Goal: Information Seeking & Learning: Learn about a topic

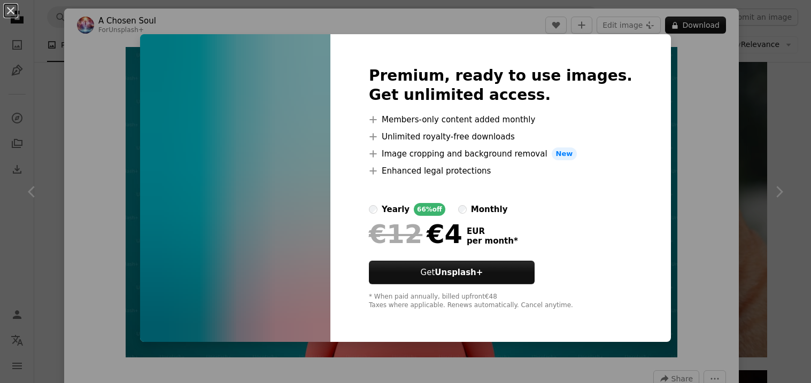
scroll to position [2137, 0]
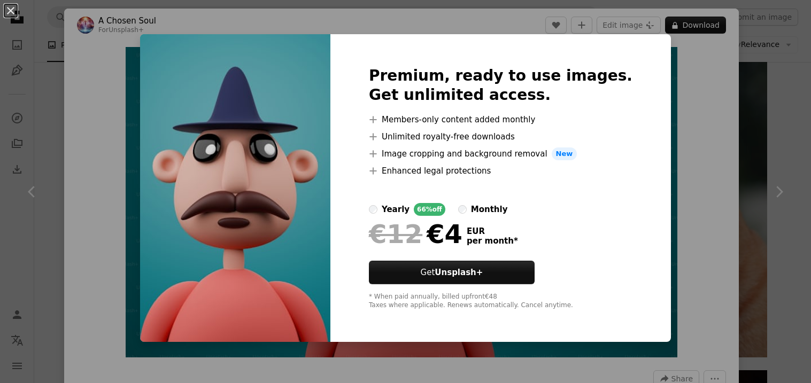
click at [667, 60] on div "An X shape Premium, ready to use images. Get unlimited access. A plus sign Memb…" at bounding box center [405, 191] width 811 height 383
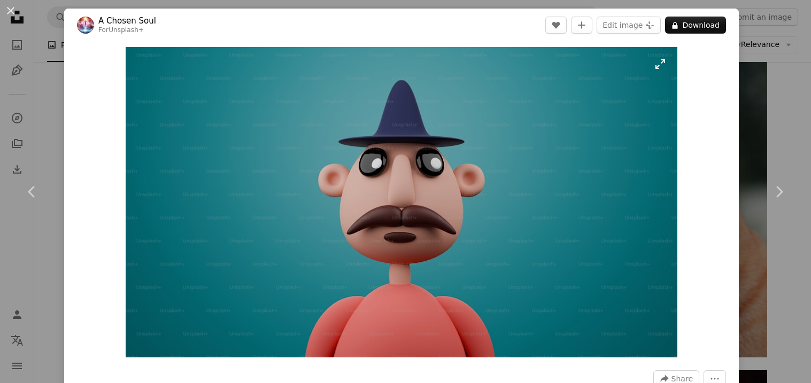
click at [305, 122] on img "Zoom in on this image" at bounding box center [402, 202] width 552 height 311
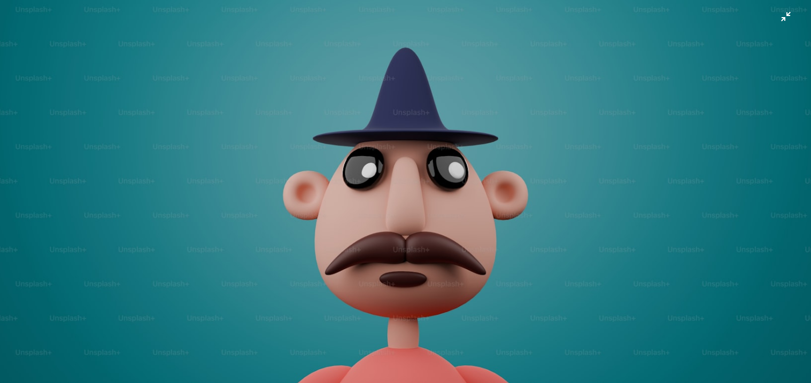
scroll to position [36, 0]
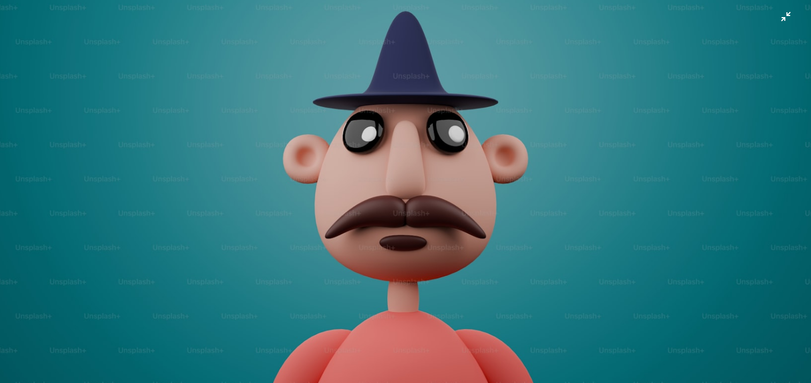
click at [307, 123] on img "Zoom out on this image" at bounding box center [405, 191] width 812 height 457
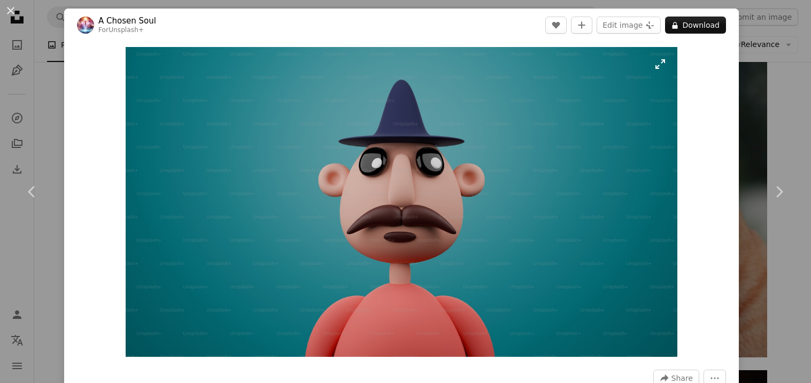
click at [320, 137] on img "Zoom in on this image" at bounding box center [402, 202] width 552 height 310
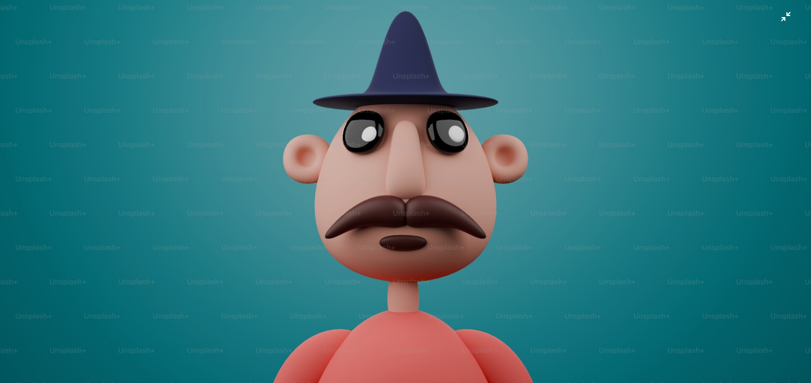
click at [340, 209] on img "Zoom out on this image" at bounding box center [405, 191] width 812 height 457
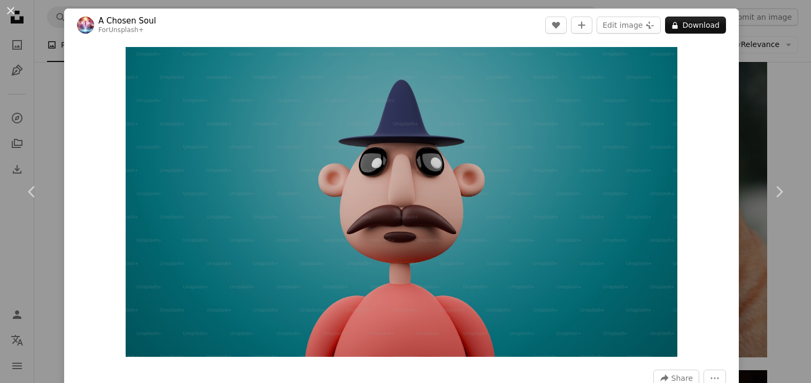
click at [340, 209] on img "Zoom in on this image" at bounding box center [402, 202] width 552 height 310
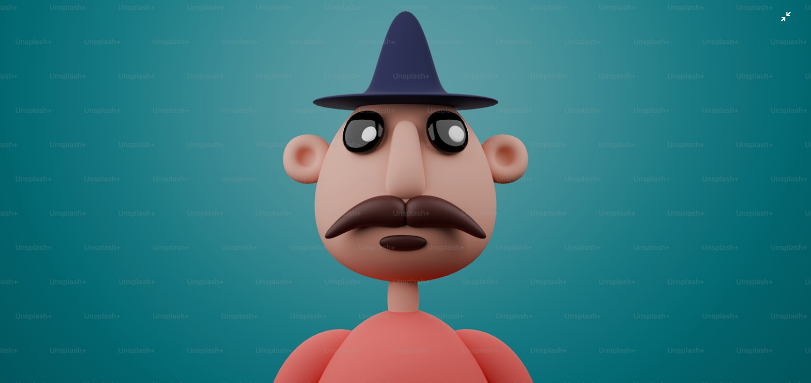
click at [339, 209] on img "Zoom out on this image" at bounding box center [405, 191] width 812 height 457
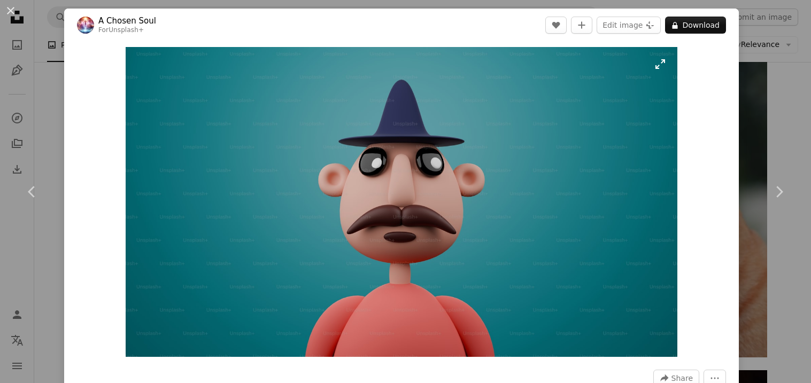
click at [339, 208] on img "Zoom in on this image" at bounding box center [402, 202] width 552 height 310
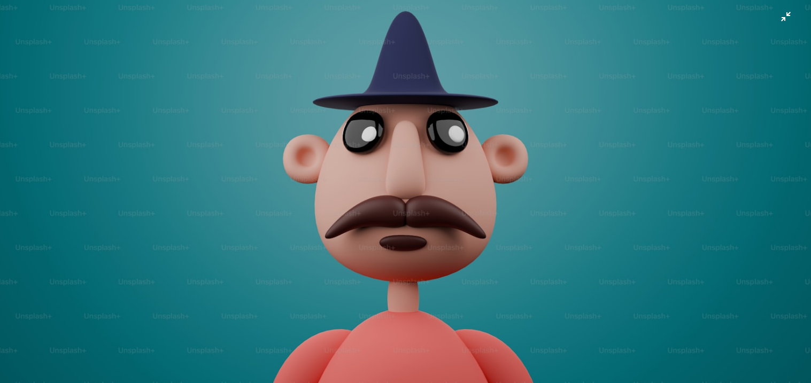
click at [339, 208] on img "Zoom out on this image" at bounding box center [405, 191] width 812 height 457
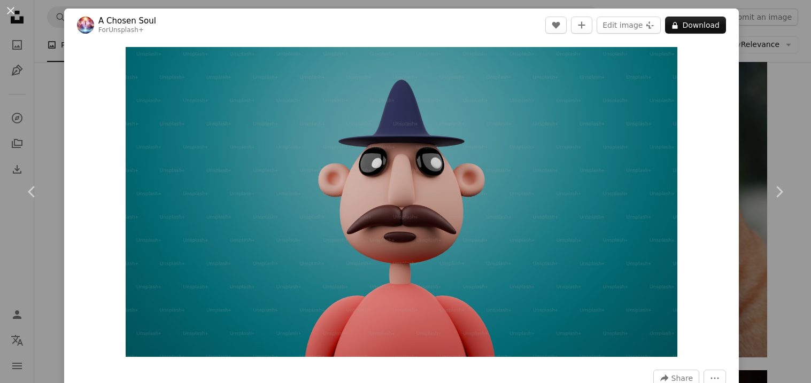
click at [339, 208] on img "Zoom in on this image" at bounding box center [402, 202] width 552 height 310
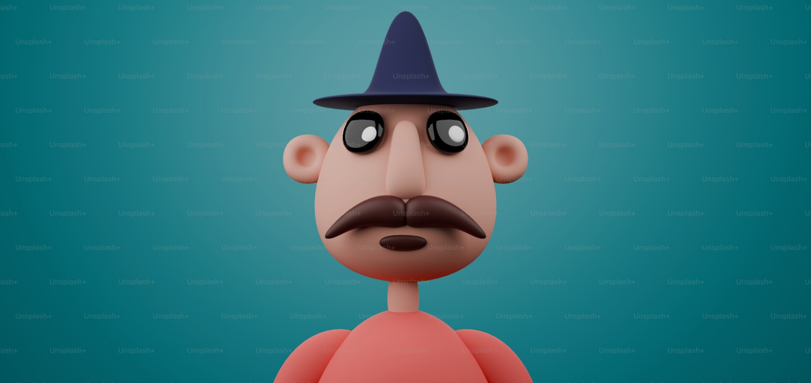
click at [339, 208] on img "Zoom out on this image" at bounding box center [405, 191] width 812 height 457
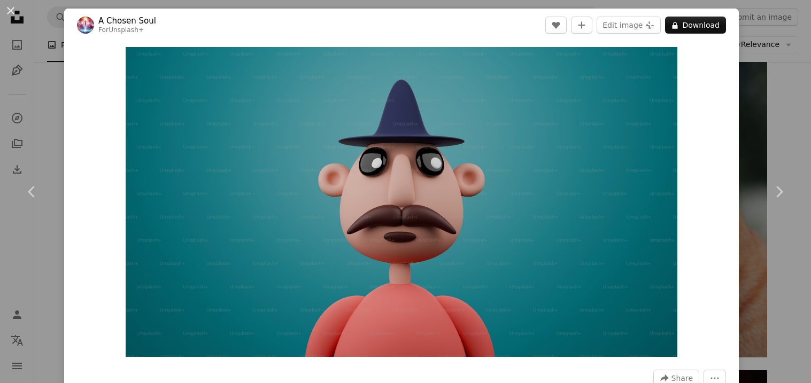
click at [339, 208] on img "Zoom in on this image" at bounding box center [402, 202] width 552 height 310
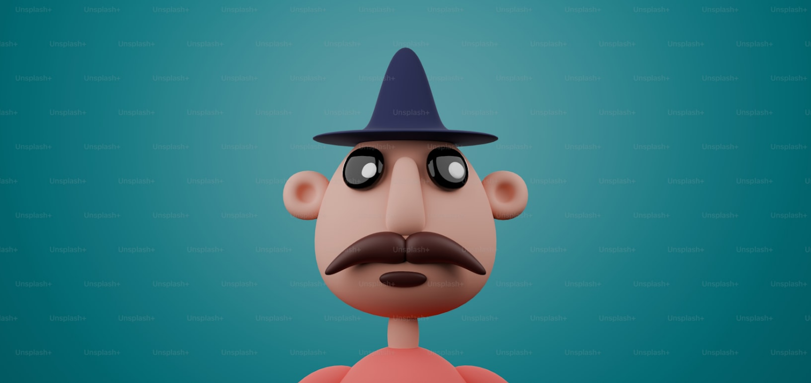
click at [339, 208] on img "Zoom out on this image" at bounding box center [405, 227] width 812 height 457
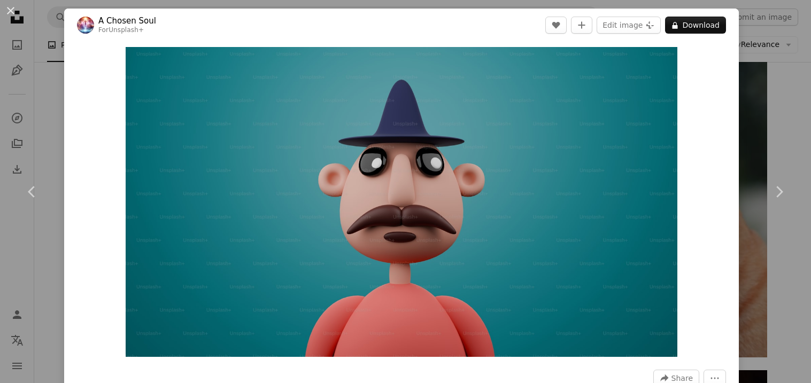
click at [339, 208] on img "Zoom in on this image" at bounding box center [402, 202] width 552 height 310
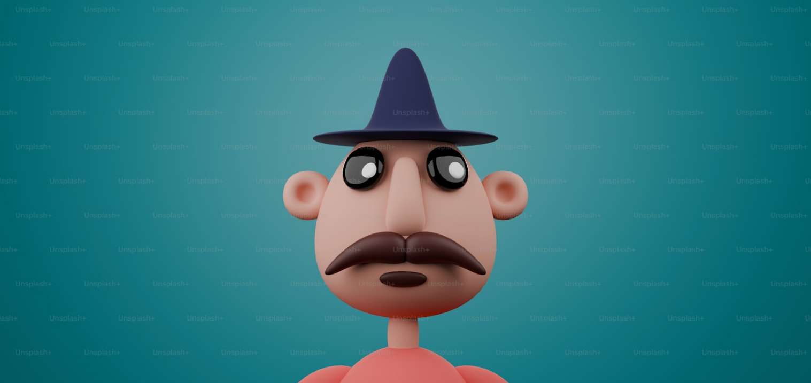
scroll to position [36, 0]
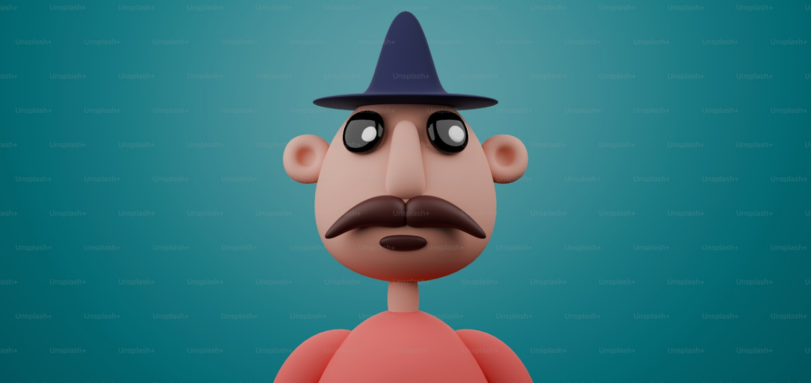
click at [339, 208] on img "Zoom out on this image" at bounding box center [405, 191] width 812 height 457
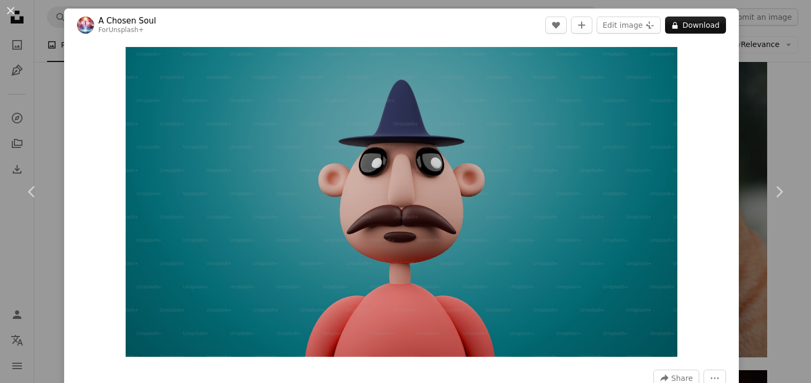
click at [339, 208] on img "Zoom in on this image" at bounding box center [402, 202] width 552 height 310
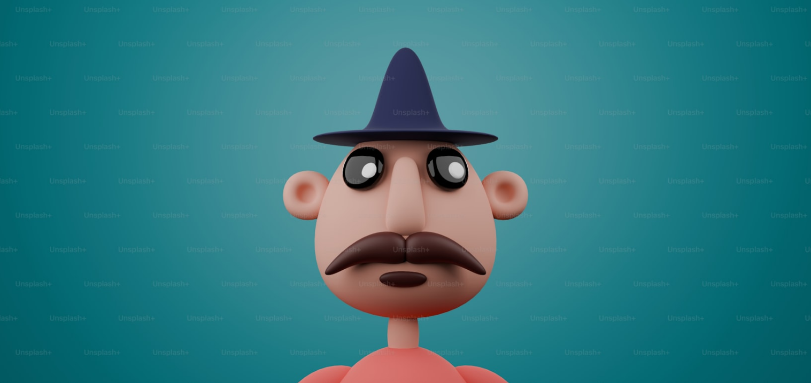
click at [339, 208] on img "Zoom out on this image" at bounding box center [405, 227] width 812 height 457
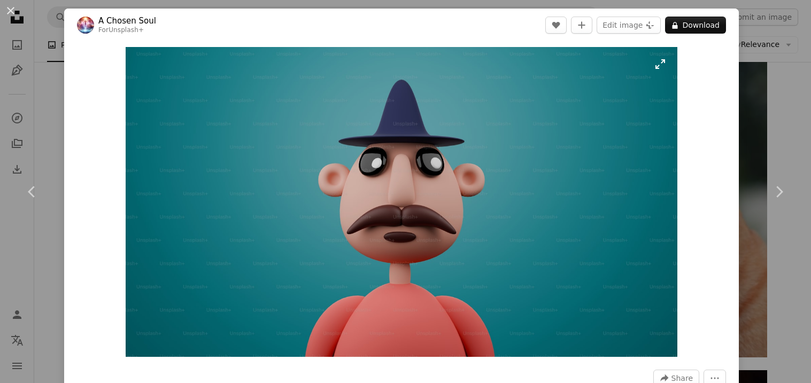
click at [339, 208] on img "Zoom in on this image" at bounding box center [402, 202] width 552 height 310
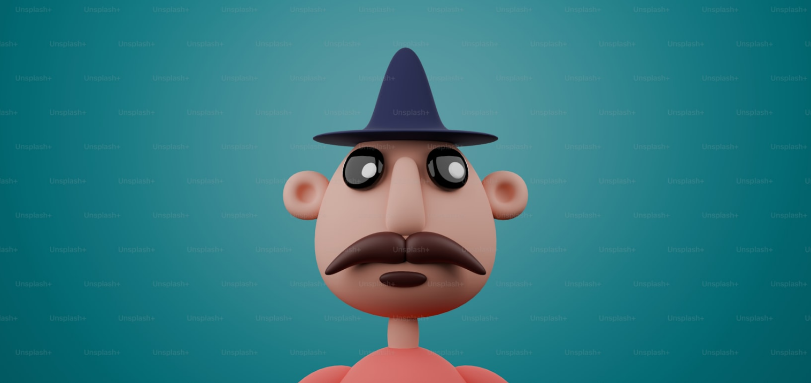
click at [339, 208] on img "Zoom out on this image" at bounding box center [405, 227] width 812 height 457
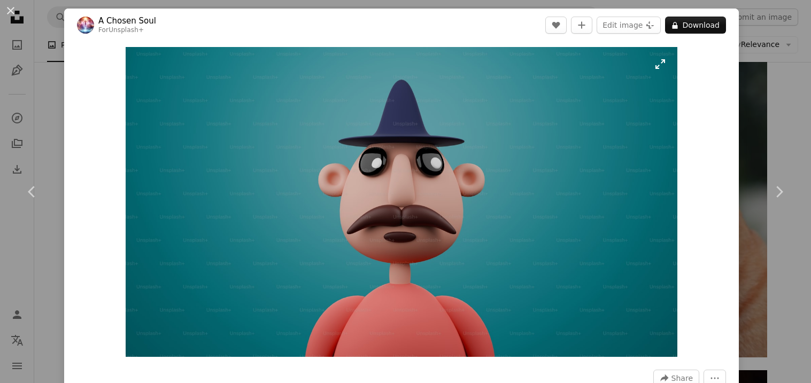
click at [339, 208] on img "Zoom in on this image" at bounding box center [402, 202] width 552 height 310
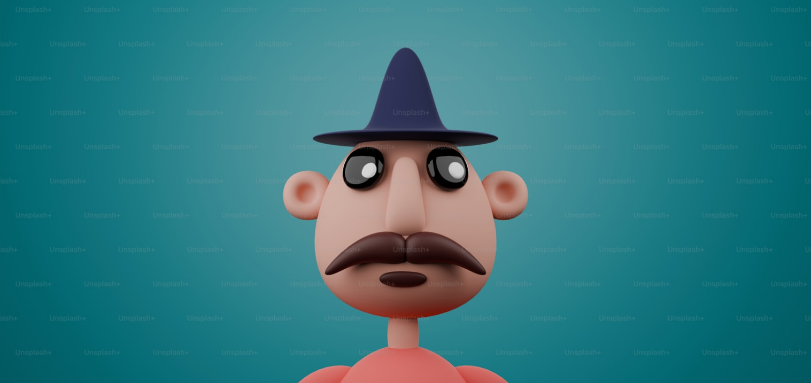
scroll to position [36, 0]
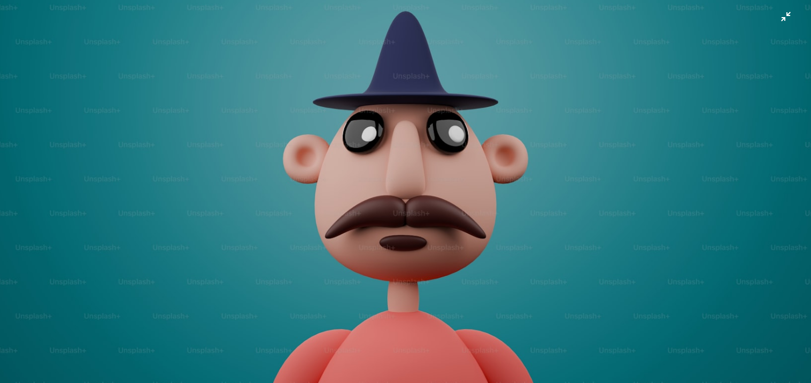
click at [337, 210] on img "Zoom out on this image" at bounding box center [405, 191] width 812 height 457
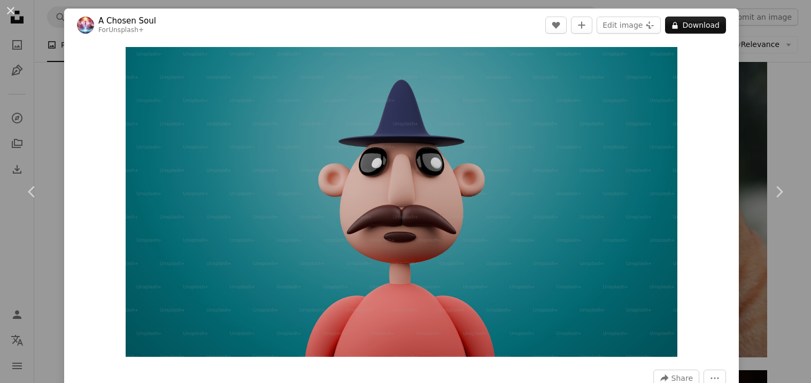
click at [337, 210] on img "Zoom in on this image" at bounding box center [402, 202] width 552 height 310
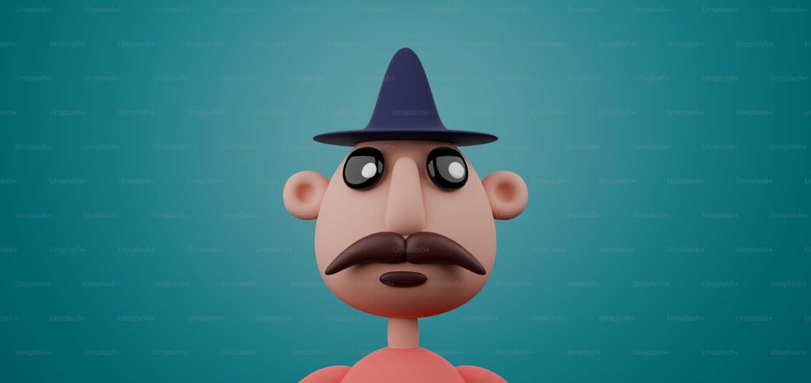
click at [337, 210] on img "Zoom out on this image" at bounding box center [405, 227] width 812 height 457
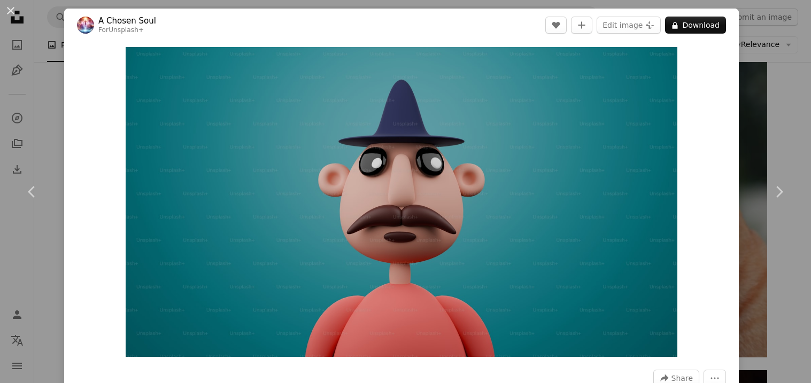
click at [337, 210] on img "Zoom in on this image" at bounding box center [402, 202] width 552 height 310
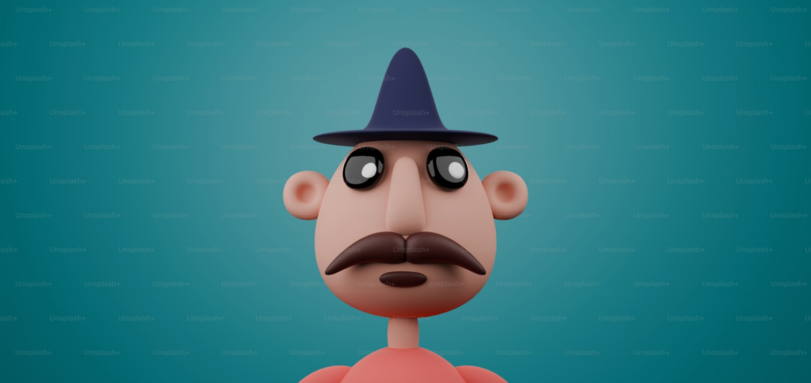
scroll to position [36, 0]
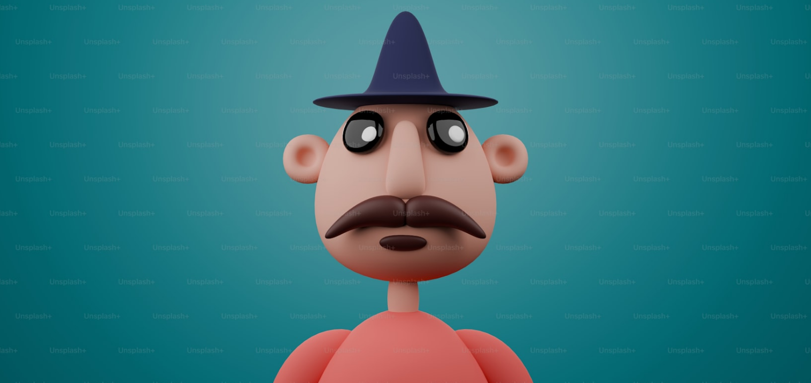
click at [337, 210] on img "Zoom out on this image" at bounding box center [405, 191] width 812 height 457
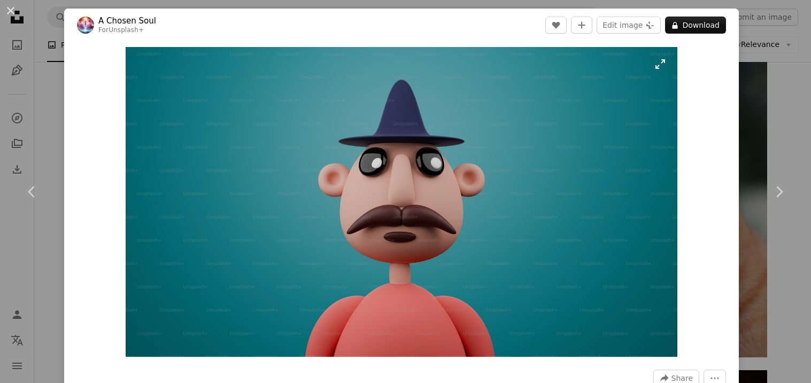
click at [388, 189] on img "Zoom in on this image" at bounding box center [402, 202] width 552 height 310
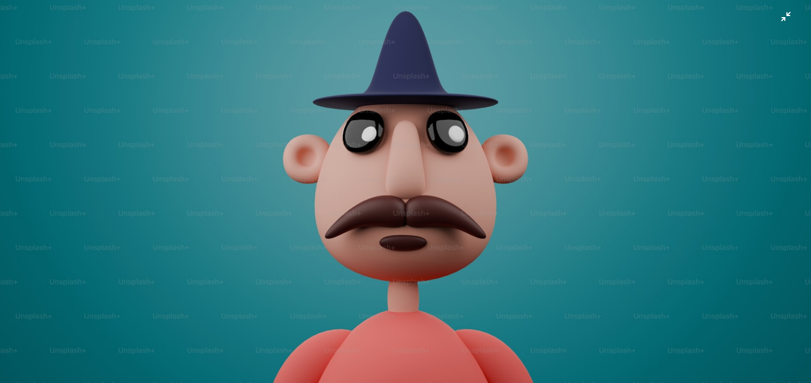
click at [388, 187] on img "Zoom out on this image" at bounding box center [405, 191] width 812 height 457
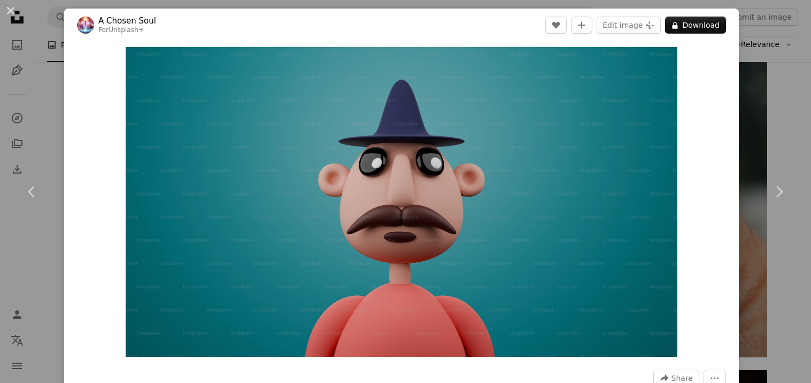
click at [388, 187] on img "Zoom in on this image" at bounding box center [402, 202] width 552 height 310
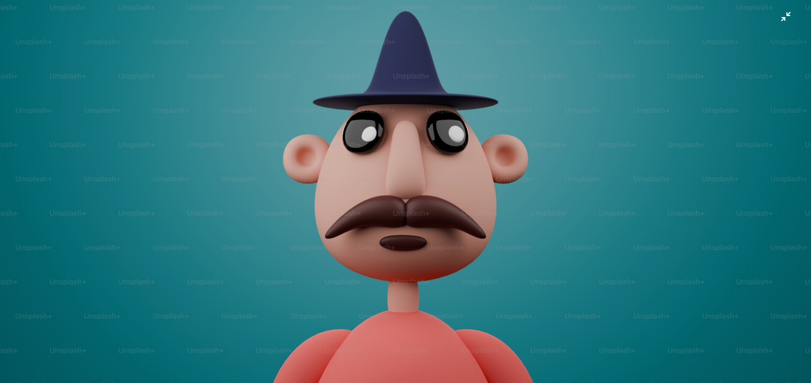
click at [388, 187] on img "Zoom out on this image" at bounding box center [405, 191] width 812 height 457
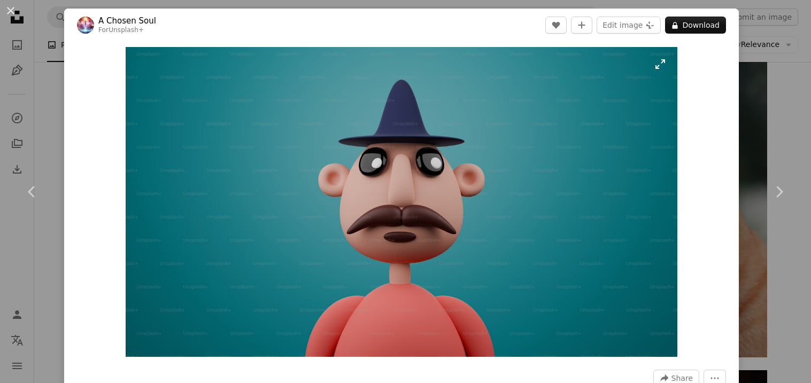
click at [663, 59] on img "Zoom in on this image" at bounding box center [402, 202] width 552 height 310
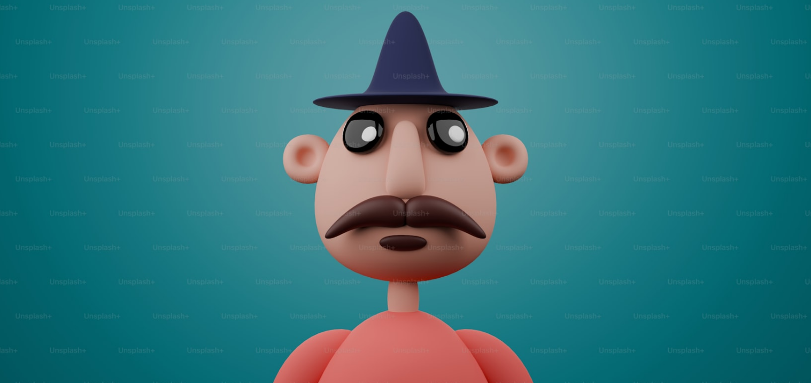
click at [663, 59] on img "Zoom out on this image" at bounding box center [405, 191] width 812 height 457
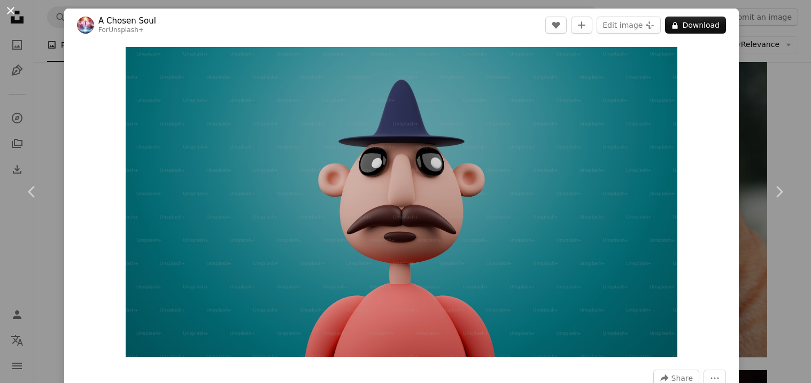
click at [12, 10] on button "An X shape" at bounding box center [10, 10] width 13 height 13
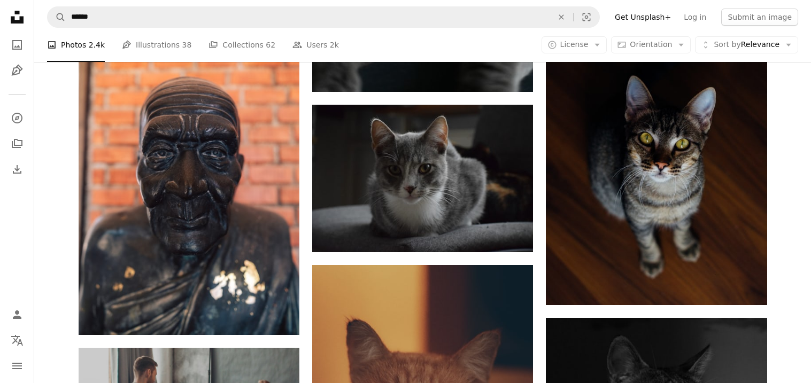
scroll to position [2534, 0]
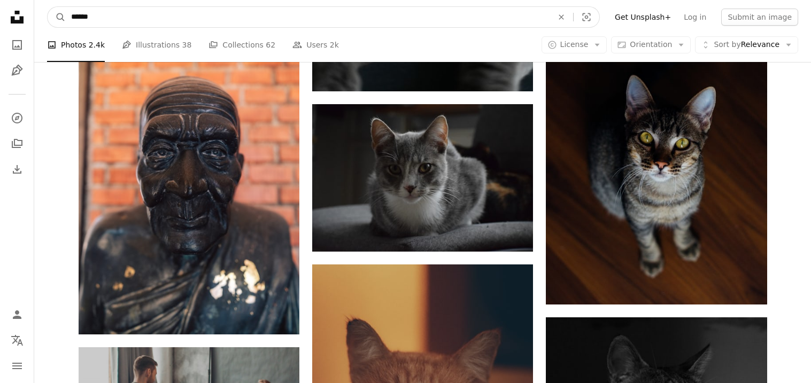
click at [235, 25] on input "******" at bounding box center [308, 17] width 484 height 20
type input "*"
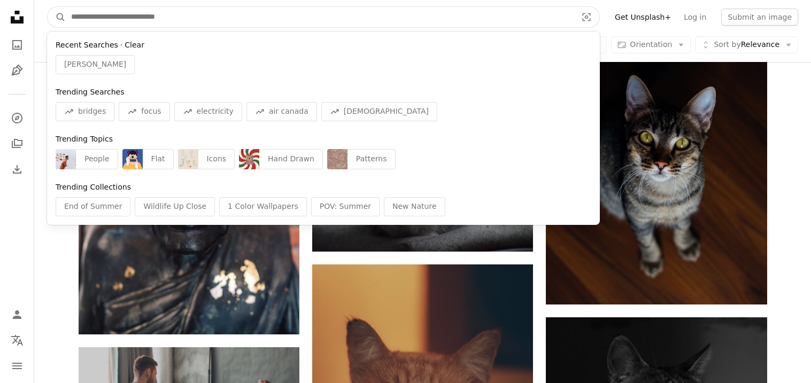
click at [136, 45] on button "Clear" at bounding box center [135, 45] width 20 height 11
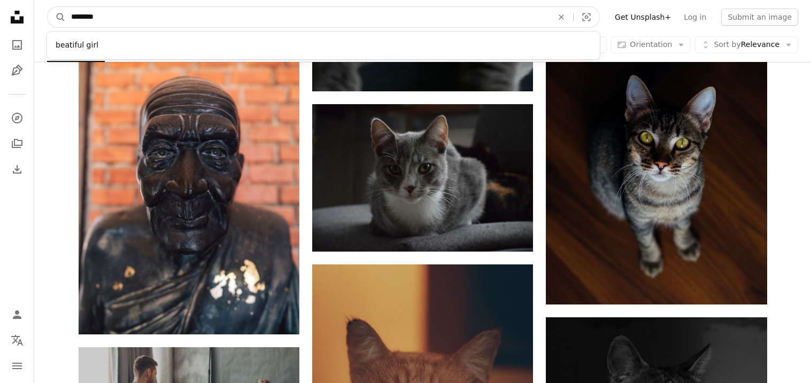
type input "********"
click at [48, 7] on button "A magnifying glass" at bounding box center [57, 17] width 18 height 20
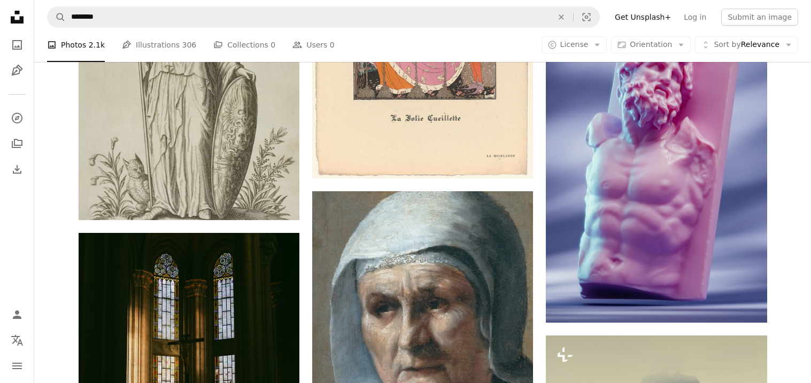
scroll to position [1583, 0]
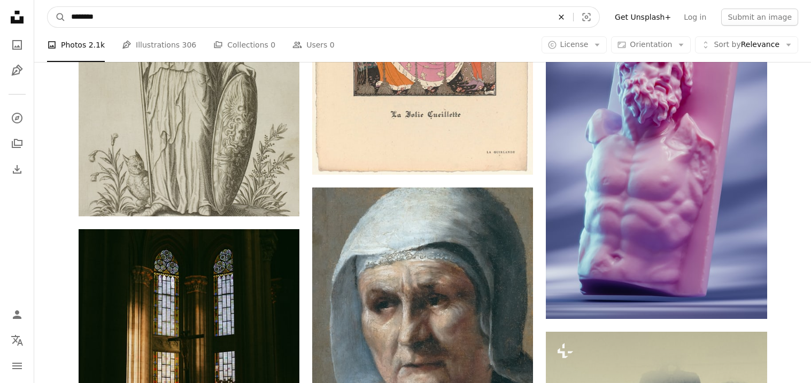
click at [569, 21] on button "An X shape" at bounding box center [562, 17] width 24 height 20
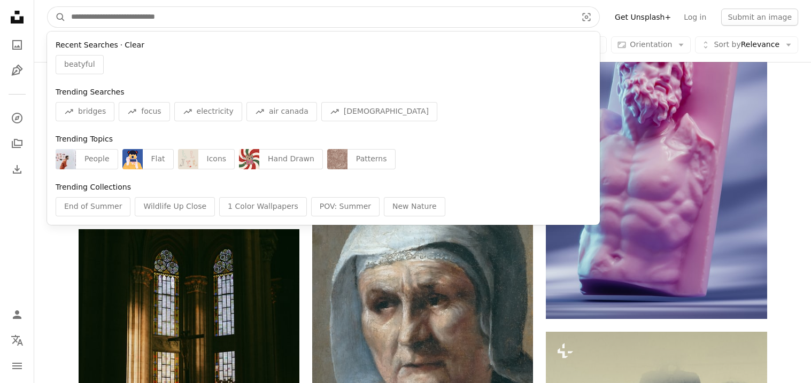
click at [133, 42] on button "Clear" at bounding box center [135, 45] width 20 height 11
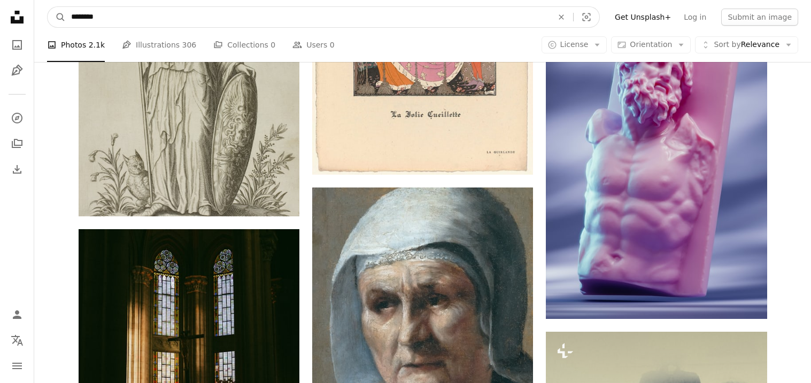
type input "********"
click at [48, 7] on button "A magnifying glass" at bounding box center [57, 17] width 18 height 20
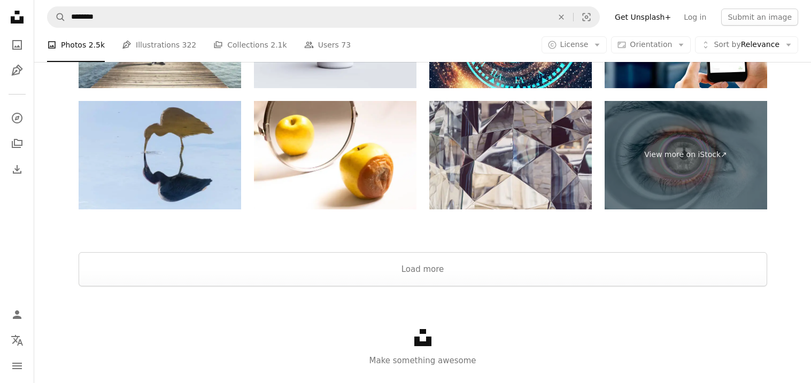
scroll to position [2147, 0]
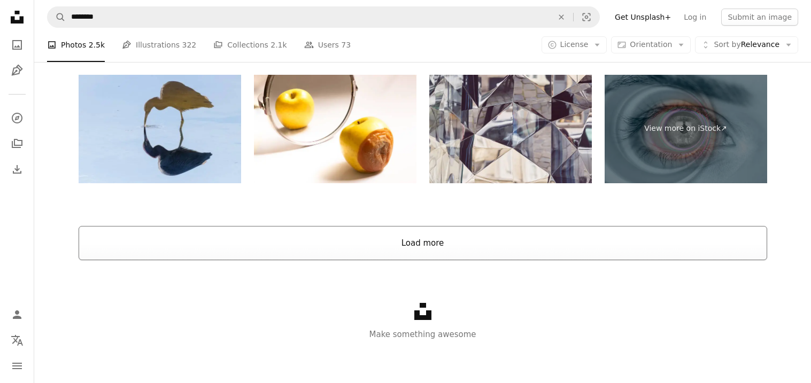
click at [312, 245] on button "Load more" at bounding box center [423, 243] width 689 height 34
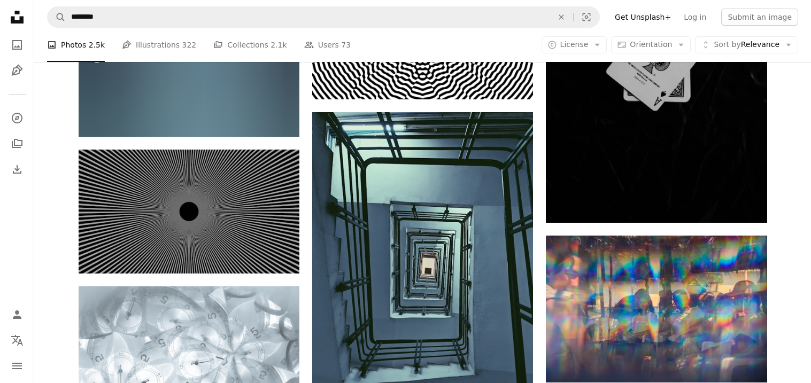
scroll to position [4289, 0]
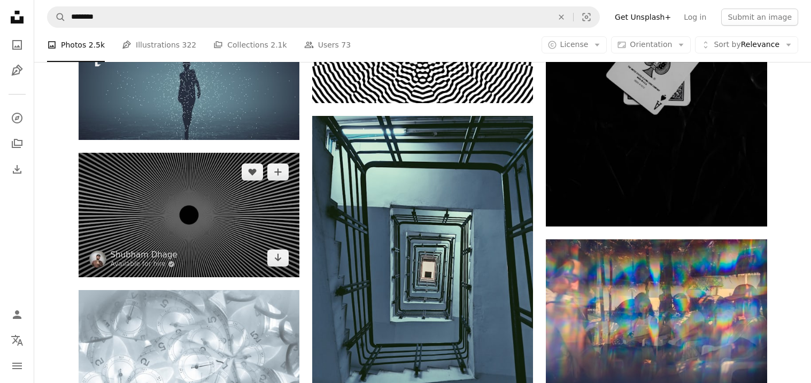
click at [242, 226] on img at bounding box center [189, 215] width 221 height 124
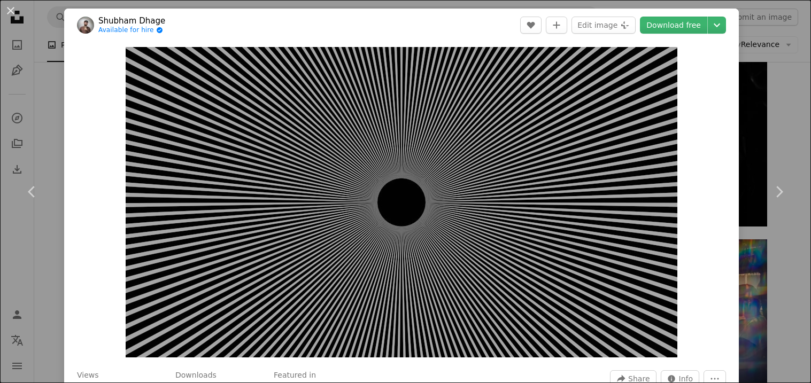
click at [210, 197] on img "Zoom in on this image" at bounding box center [402, 202] width 552 height 311
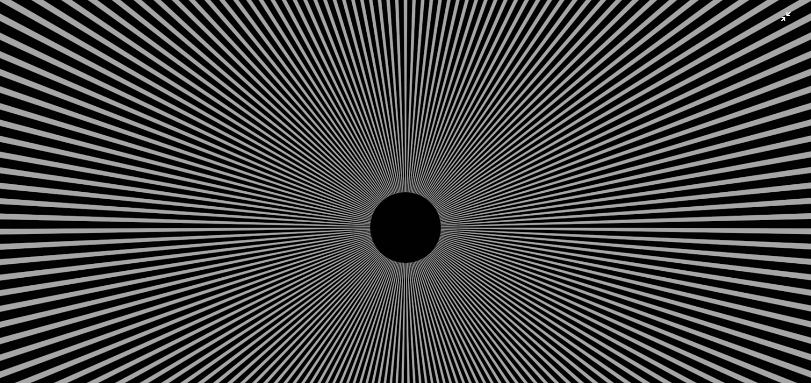
scroll to position [36, 0]
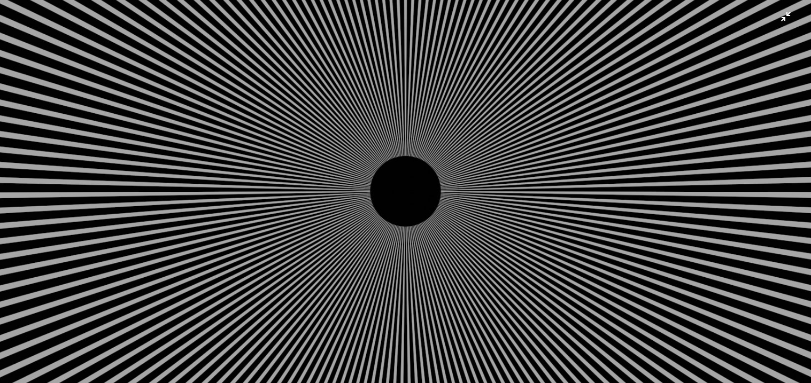
click at [376, 220] on img "Zoom out on this image" at bounding box center [405, 191] width 812 height 457
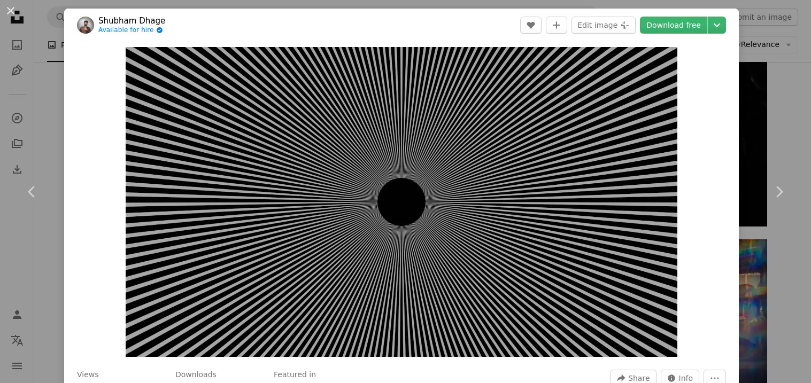
click at [376, 220] on img "Zoom in on this image" at bounding box center [402, 202] width 552 height 310
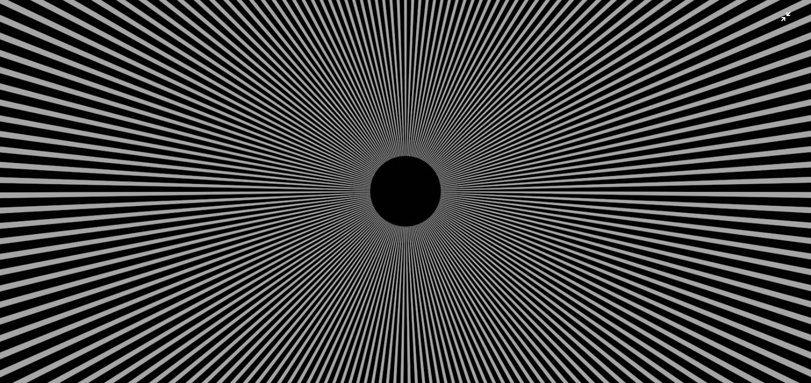
click at [376, 220] on img "Zoom out on this image" at bounding box center [405, 191] width 812 height 457
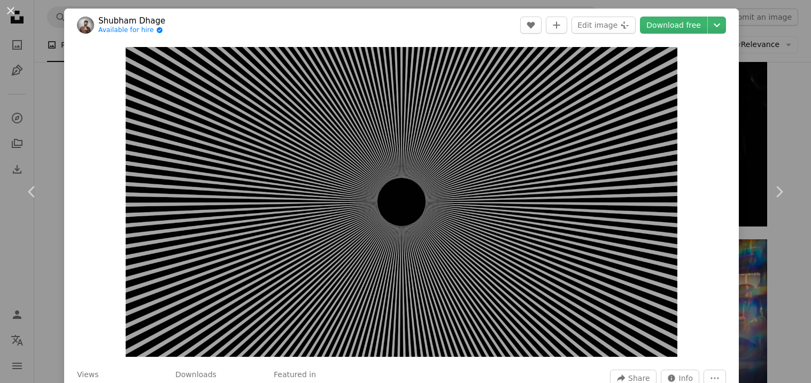
click at [376, 220] on img "Zoom in on this image" at bounding box center [402, 202] width 552 height 310
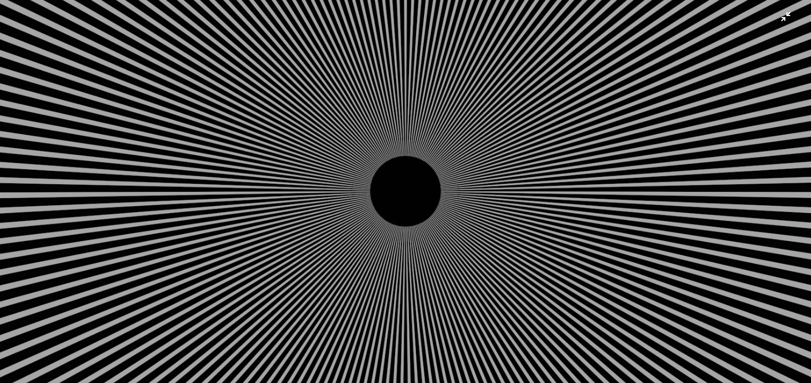
click at [376, 220] on img "Zoom out on this image" at bounding box center [405, 191] width 812 height 457
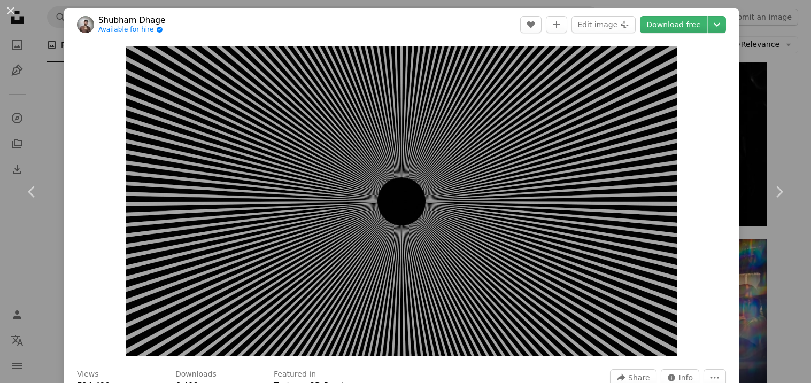
scroll to position [1, 0]
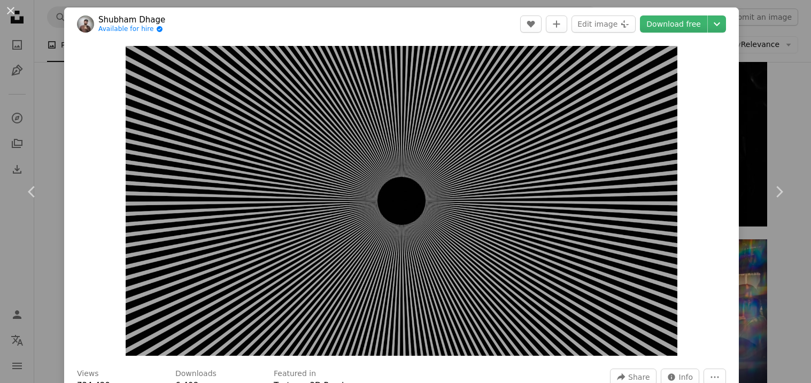
click at [376, 220] on img "Zoom in on this image" at bounding box center [402, 201] width 552 height 310
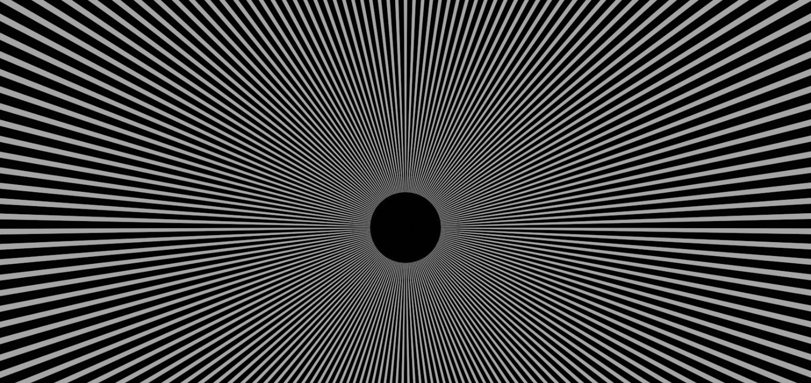
scroll to position [32, 0]
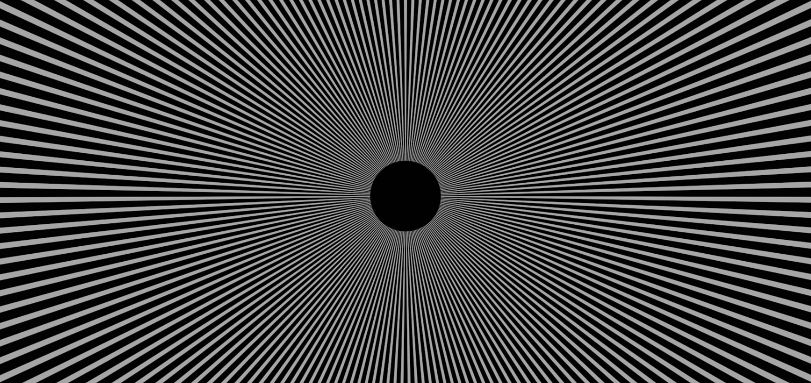
click at [376, 220] on img "Zoom out on this image" at bounding box center [405, 196] width 812 height 457
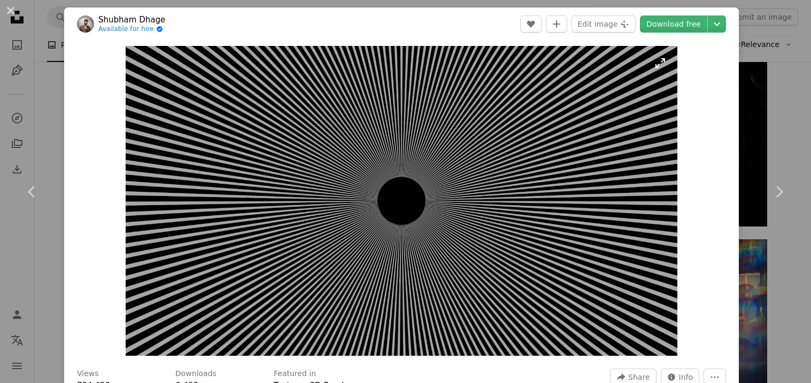
click at [376, 219] on img "Zoom in on this image" at bounding box center [402, 201] width 552 height 310
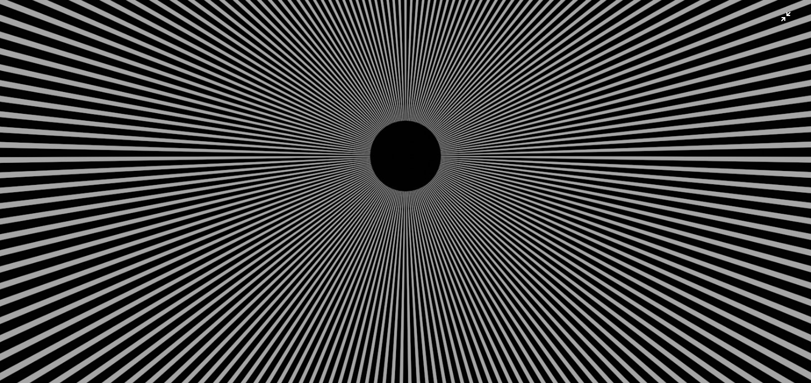
scroll to position [0, 0]
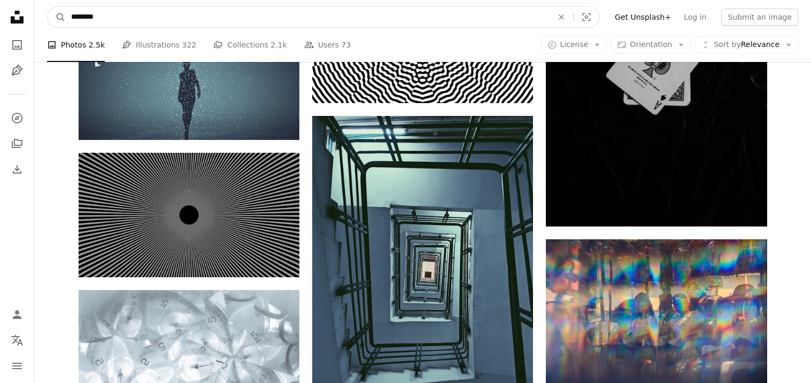
click at [189, 26] on input "********" at bounding box center [308, 17] width 484 height 20
type input "*"
type input "**********"
click at [48, 7] on button "A magnifying glass" at bounding box center [57, 17] width 18 height 20
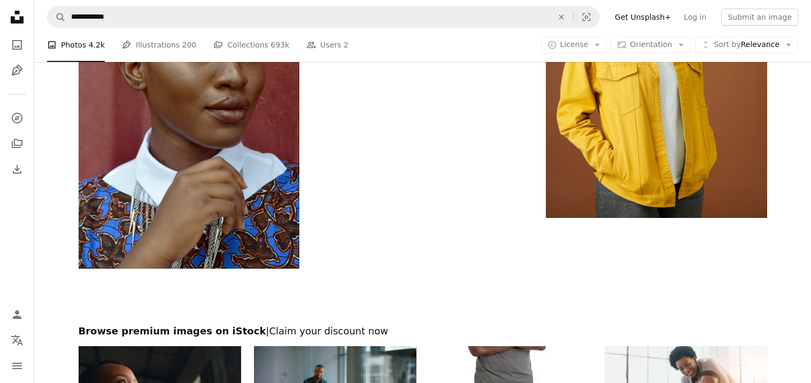
scroll to position [1998, 0]
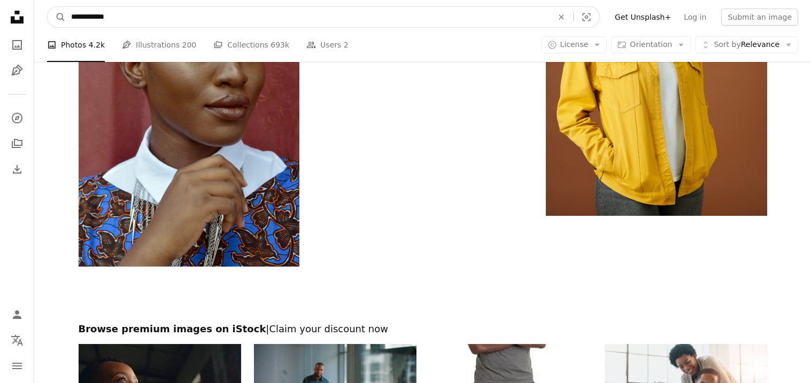
click at [123, 18] on input "**********" at bounding box center [308, 17] width 484 height 20
type input "*"
type input "**********"
click at [48, 7] on button "A magnifying glass" at bounding box center [57, 17] width 18 height 20
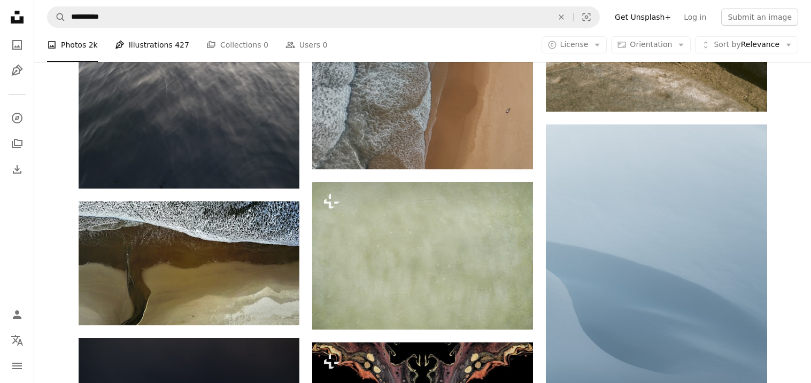
scroll to position [811, 0]
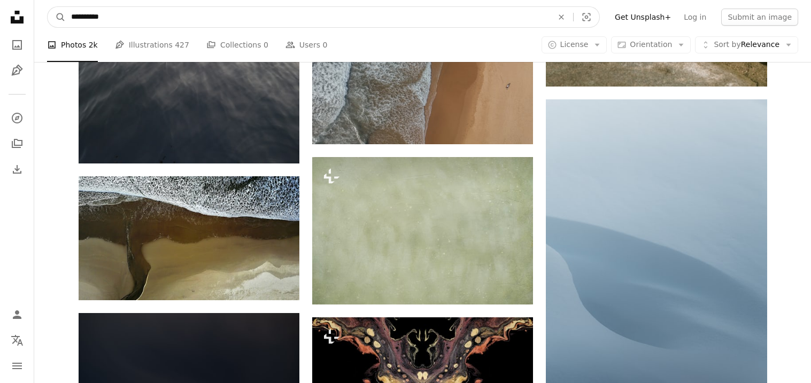
click at [110, 14] on input "**********" at bounding box center [308, 17] width 484 height 20
type input "*"
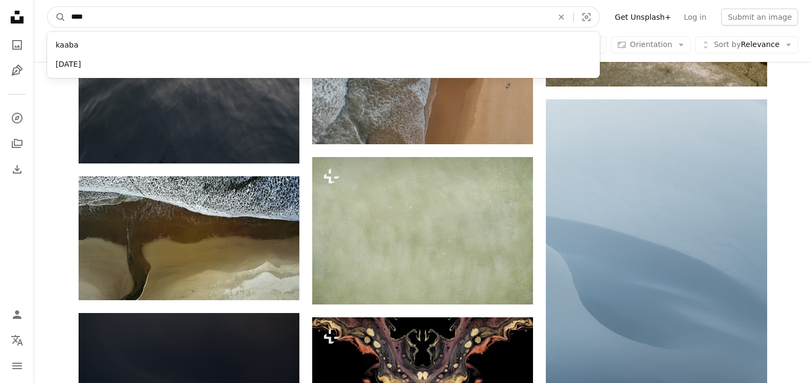
type input "*****"
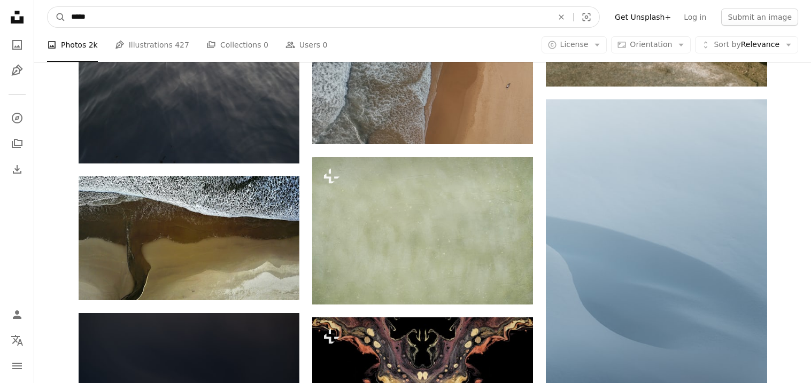
click button "A magnifying glass" at bounding box center [57, 17] width 18 height 20
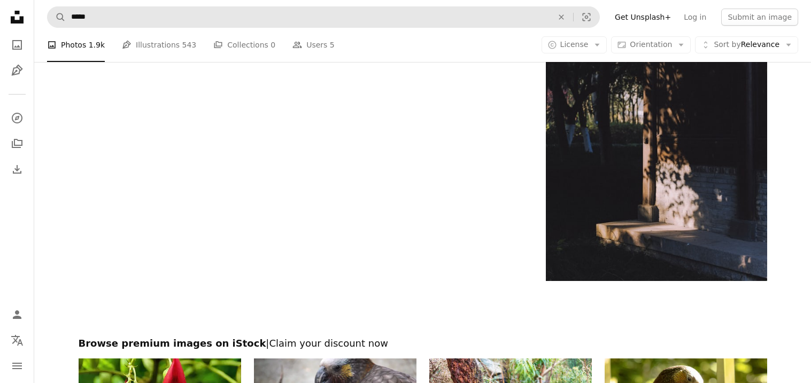
scroll to position [2080, 0]
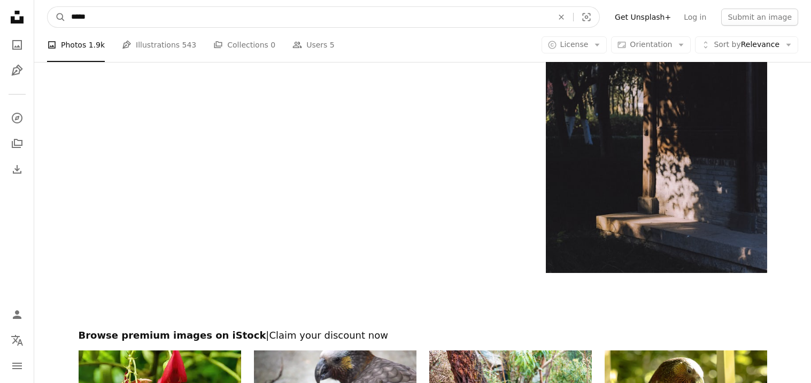
click at [109, 19] on input "*****" at bounding box center [308, 17] width 484 height 20
type input "*"
type input "****"
click at [48, 7] on button "A magnifying glass" at bounding box center [57, 17] width 18 height 20
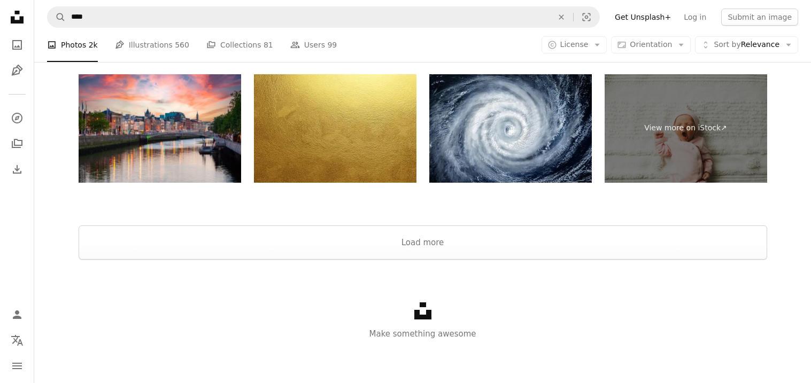
scroll to position [2167, 0]
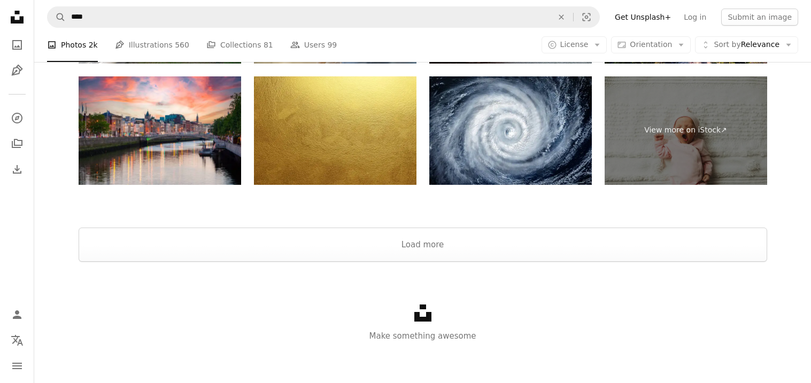
click at [126, 148] on img at bounding box center [160, 130] width 163 height 109
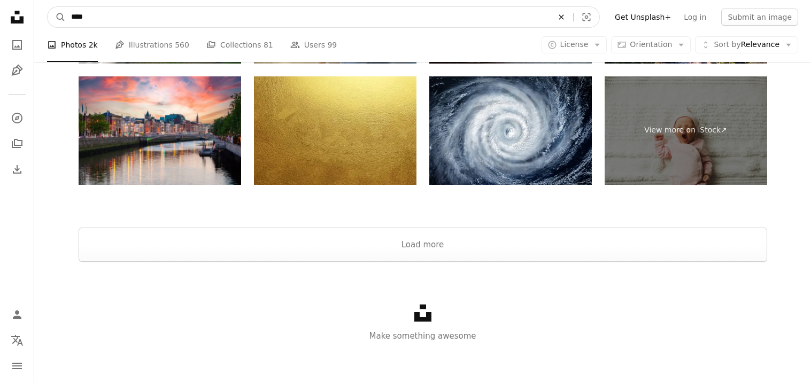
click at [573, 17] on icon "An X shape" at bounding box center [562, 17] width 24 height 9
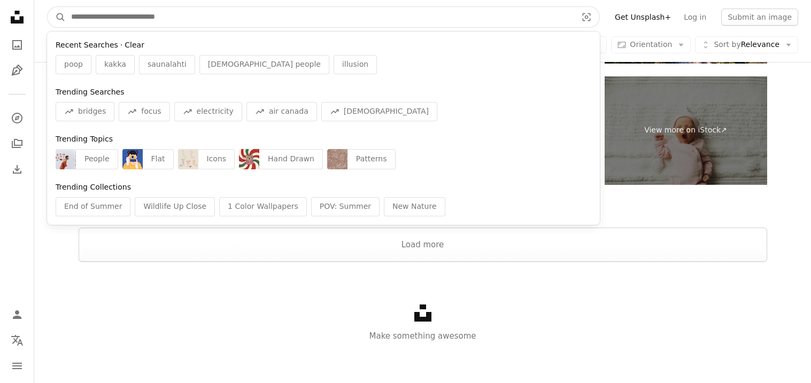
click at [133, 49] on button "Clear" at bounding box center [135, 45] width 20 height 11
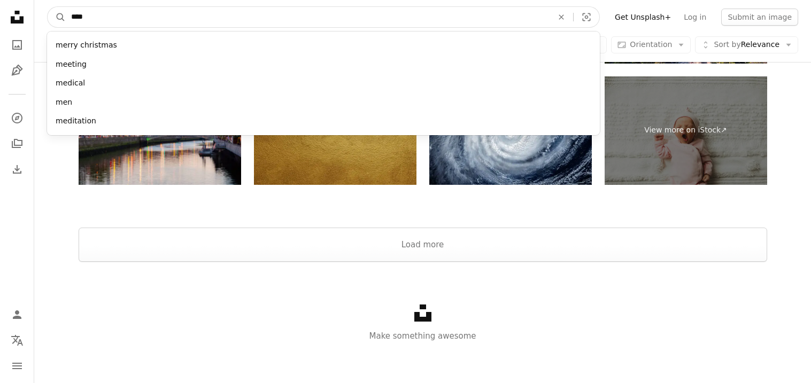
type input "****"
click at [48, 7] on button "A magnifying glass" at bounding box center [57, 17] width 18 height 20
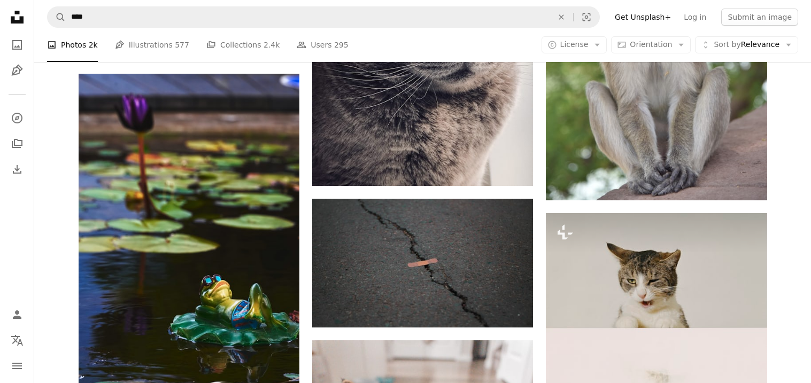
scroll to position [854, 0]
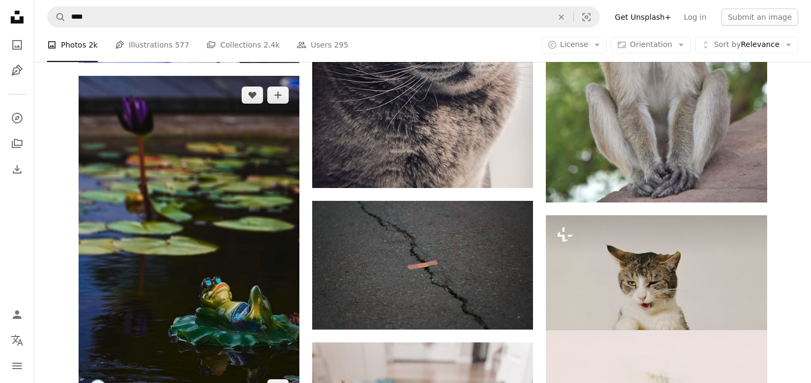
click at [165, 158] on img at bounding box center [189, 241] width 221 height 331
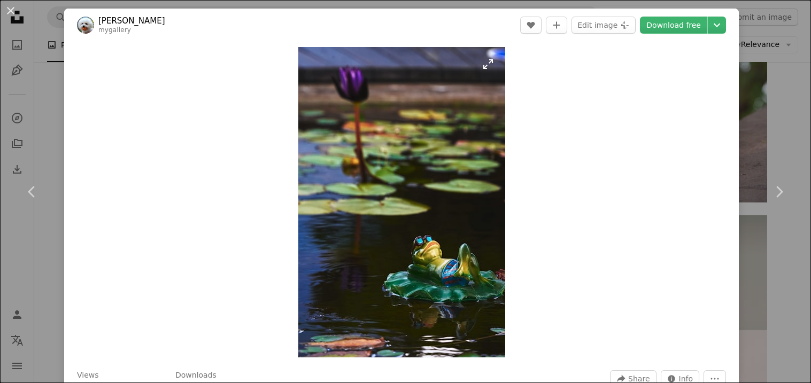
click at [370, 149] on img "Zoom in on this image" at bounding box center [401, 202] width 207 height 311
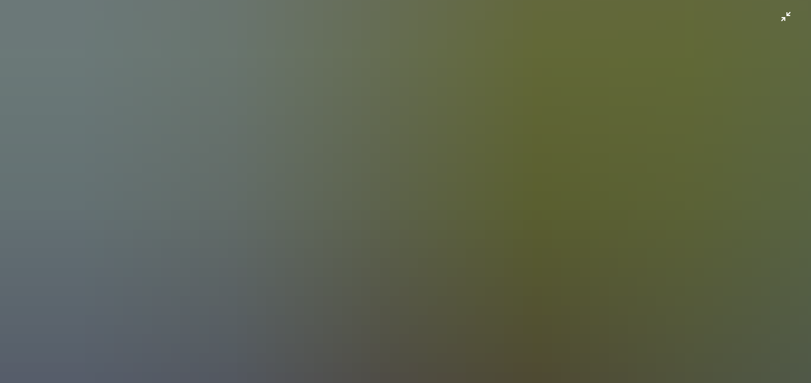
scroll to position [638, 0]
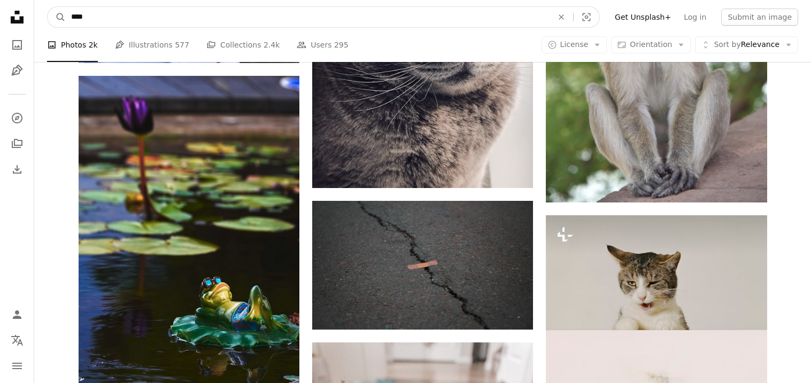
click at [107, 13] on input "****" at bounding box center [308, 17] width 484 height 20
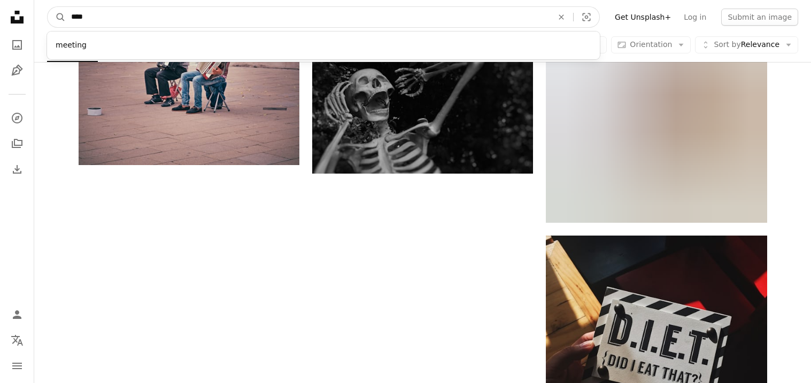
scroll to position [1673, 0]
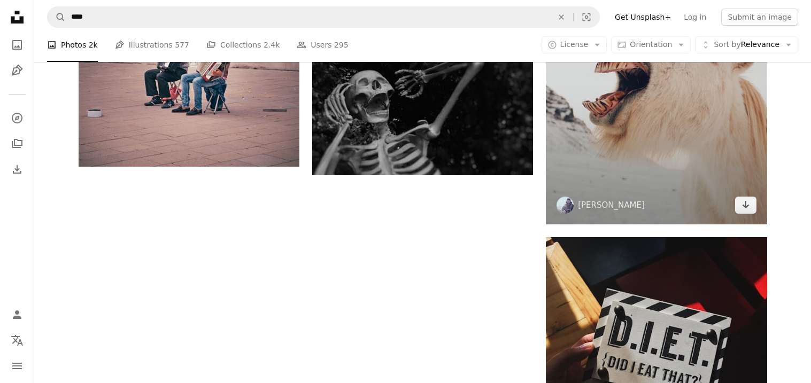
click at [698, 126] on img at bounding box center [656, 77] width 221 height 295
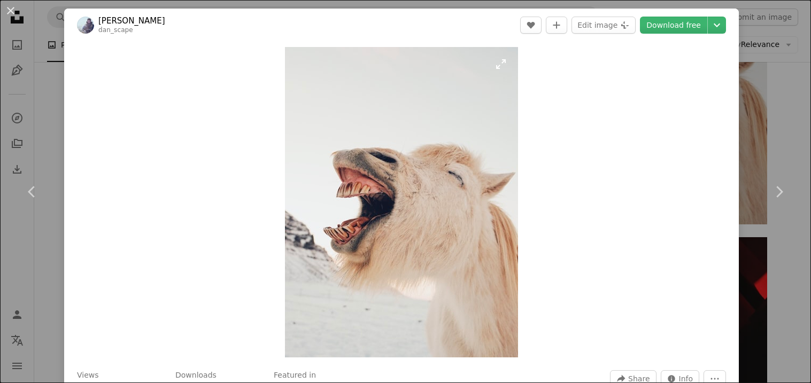
click at [481, 163] on img "Zoom in on this image" at bounding box center [401, 202] width 233 height 311
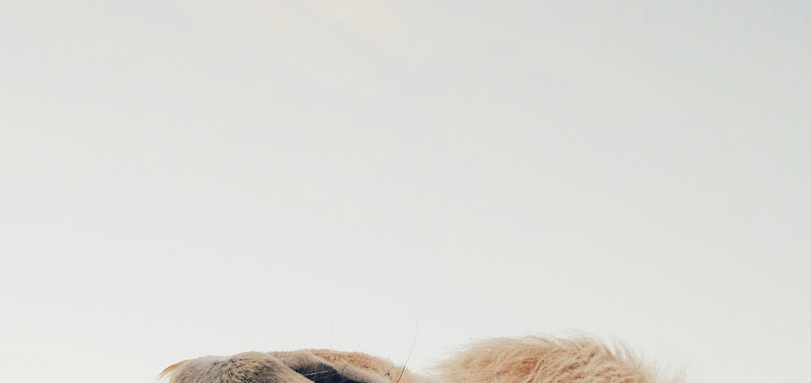
scroll to position [349, 0]
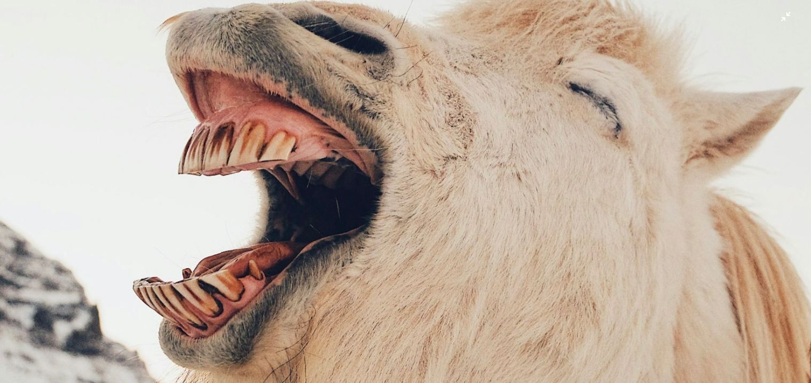
click at [484, 184] on img "Zoom out on this image" at bounding box center [405, 192] width 812 height 1082
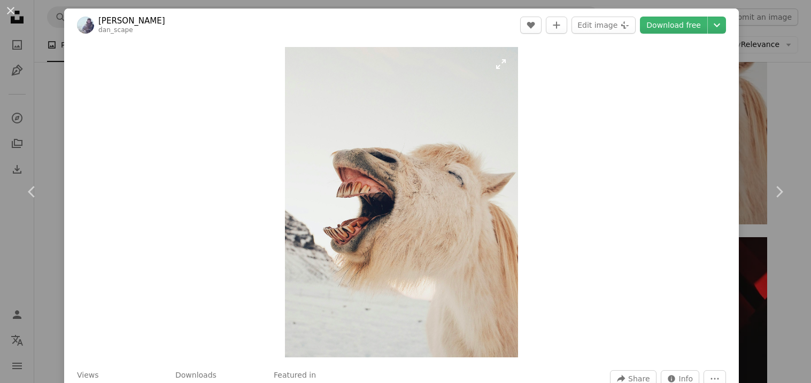
click at [485, 189] on img "Zoom in on this image" at bounding box center [401, 202] width 233 height 311
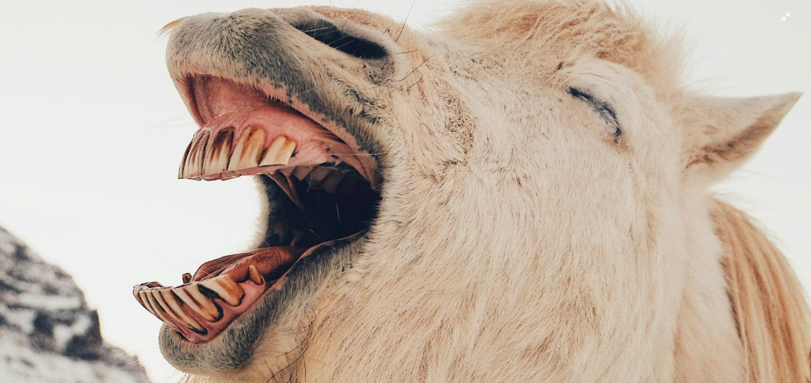
scroll to position [351, 0]
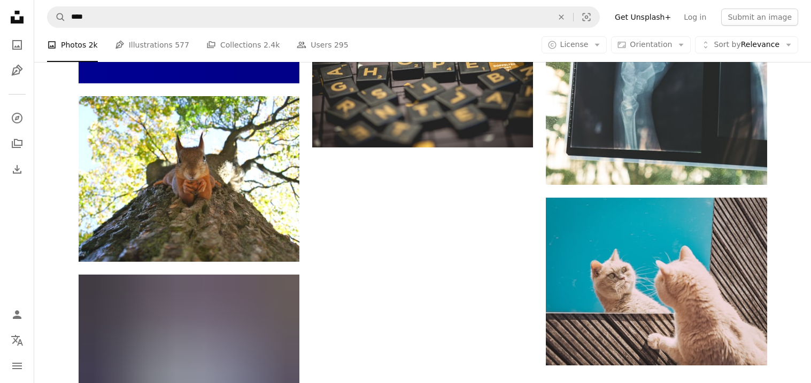
scroll to position [3151, 0]
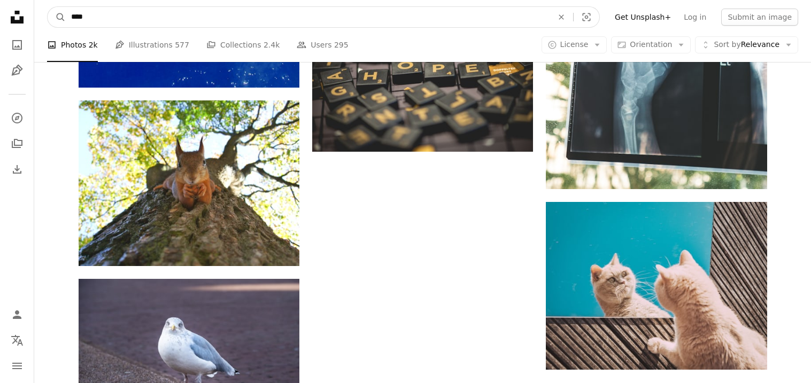
click at [135, 16] on input "****" at bounding box center [308, 17] width 484 height 20
type input "*"
type input "**********"
click at [48, 7] on button "A magnifying glass" at bounding box center [57, 17] width 18 height 20
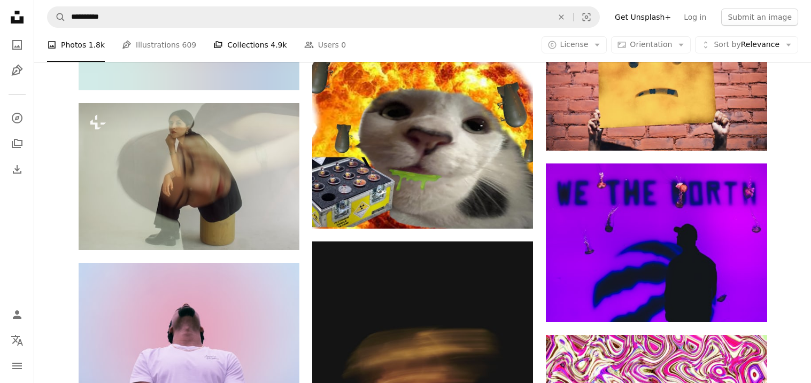
scroll to position [883, 0]
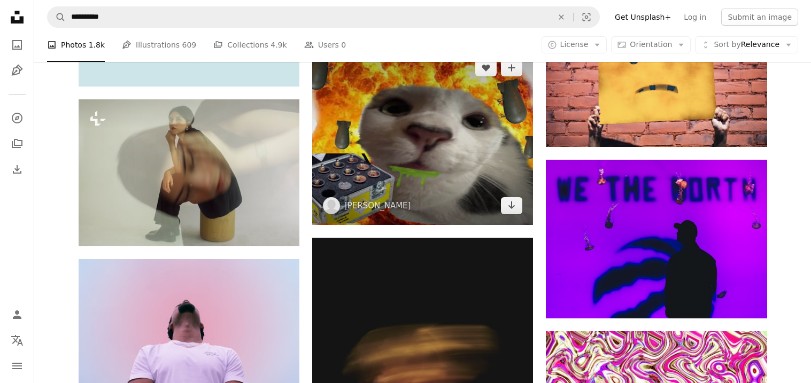
click at [443, 149] on img at bounding box center [422, 137] width 221 height 177
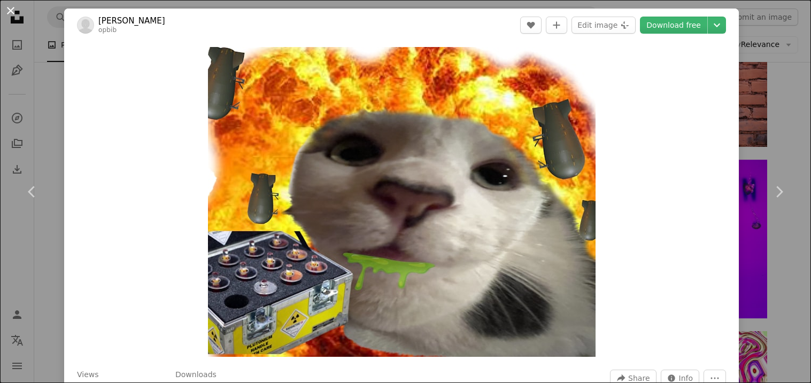
click at [17, 9] on button "An X shape" at bounding box center [10, 10] width 13 height 13
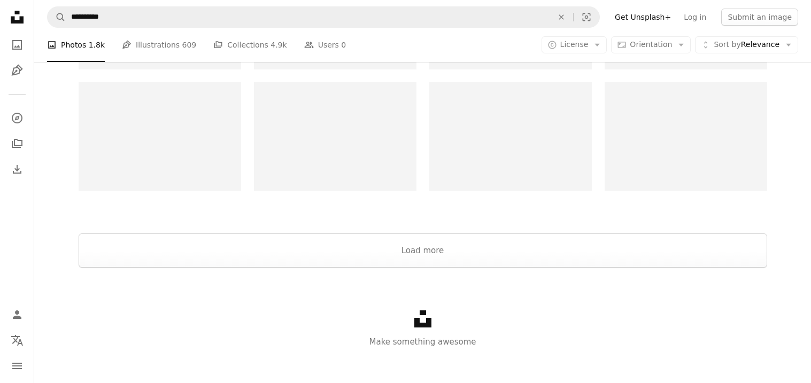
scroll to position [2137, 0]
click at [257, 240] on button "Load more" at bounding box center [423, 253] width 689 height 34
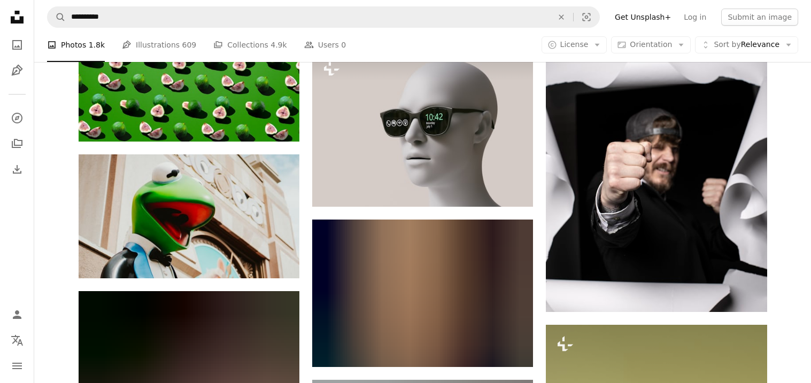
scroll to position [9363, 0]
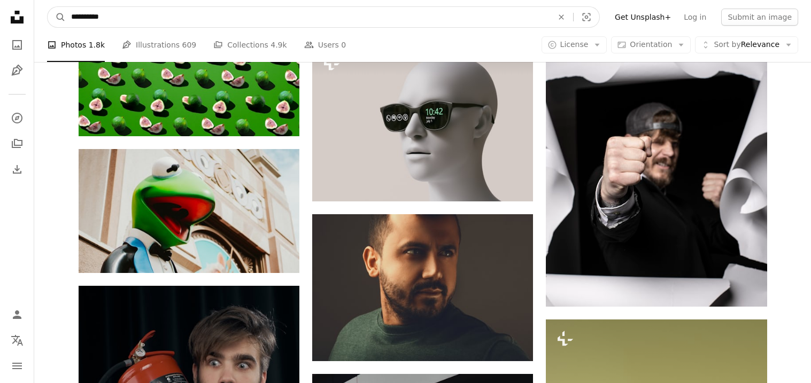
click at [120, 22] on input "**********" at bounding box center [308, 17] width 484 height 20
type input "*"
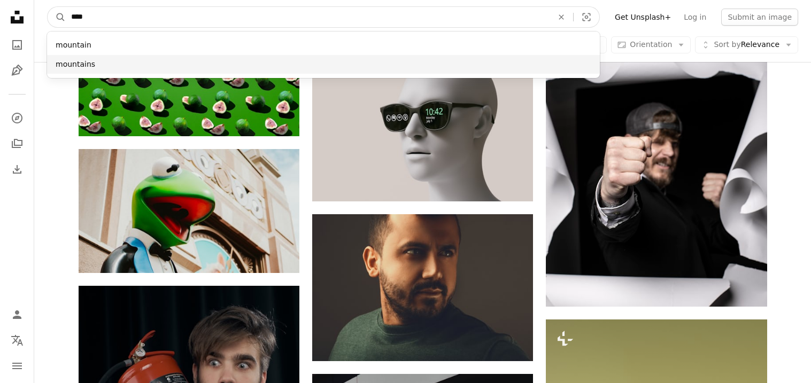
type input "****"
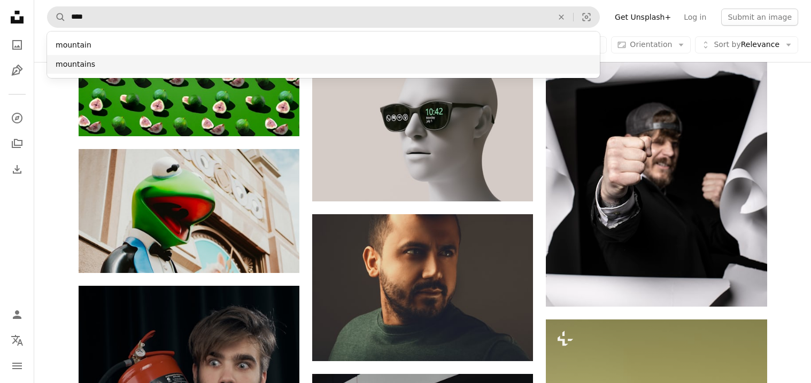
click at [88, 57] on div "mountains" at bounding box center [323, 64] width 553 height 19
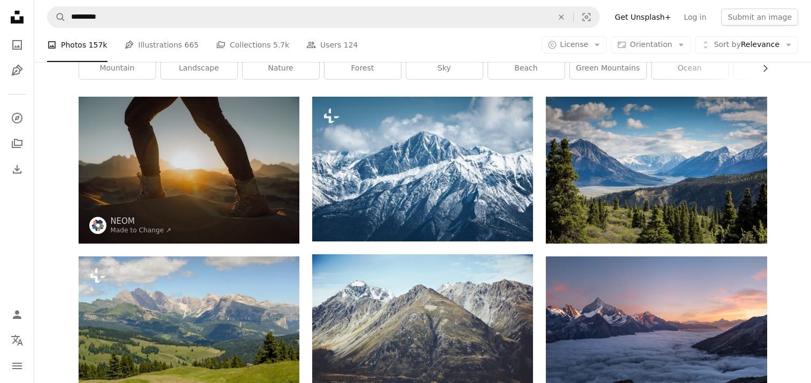
scroll to position [53, 0]
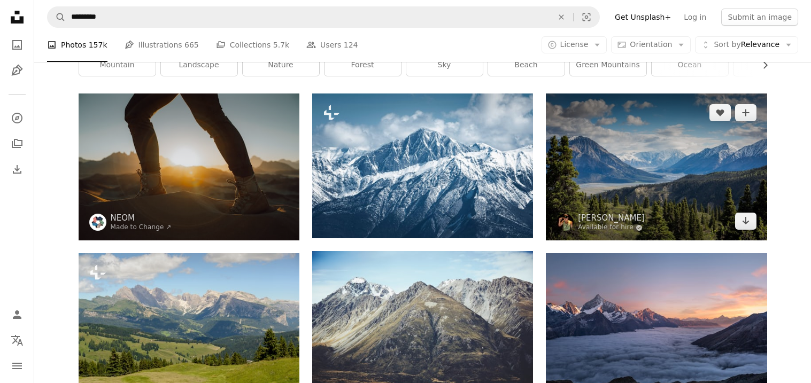
click at [552, 210] on img at bounding box center [656, 167] width 221 height 147
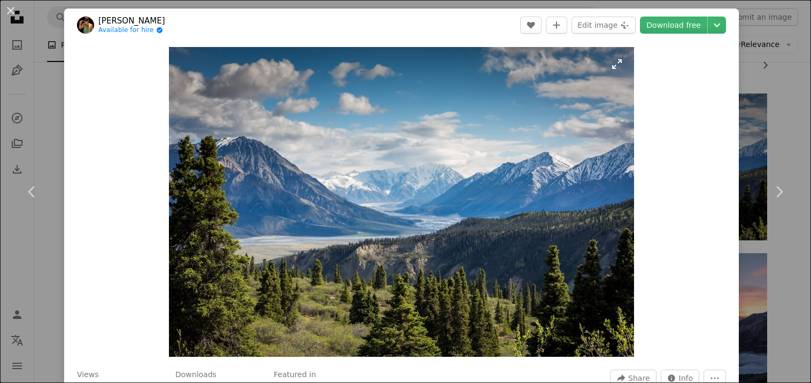
click at [547, 210] on img "Zoom in on this image" at bounding box center [401, 202] width 465 height 310
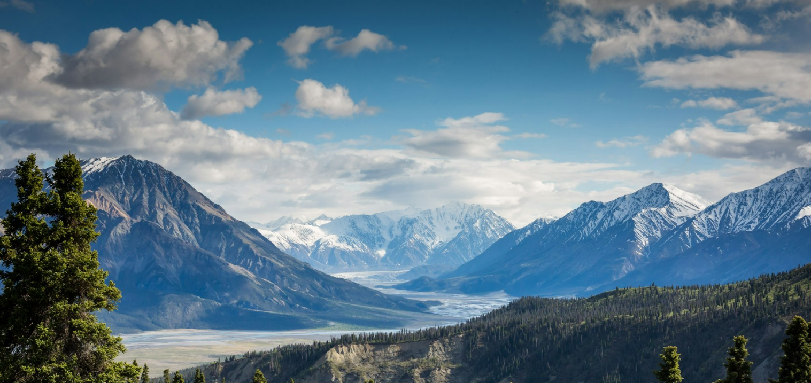
scroll to position [79, 0]
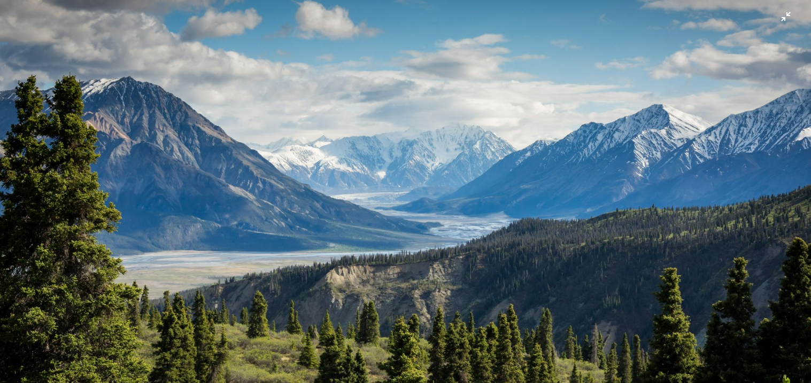
click at [547, 210] on img "Zoom out on this image" at bounding box center [405, 192] width 812 height 542
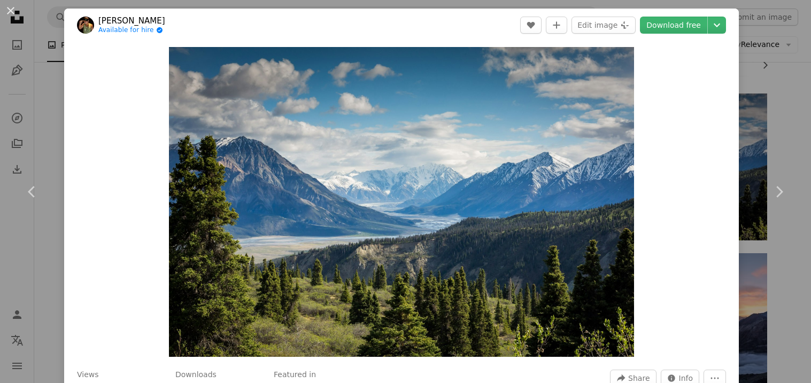
click at [547, 210] on img "Zoom in on this image" at bounding box center [401, 202] width 465 height 310
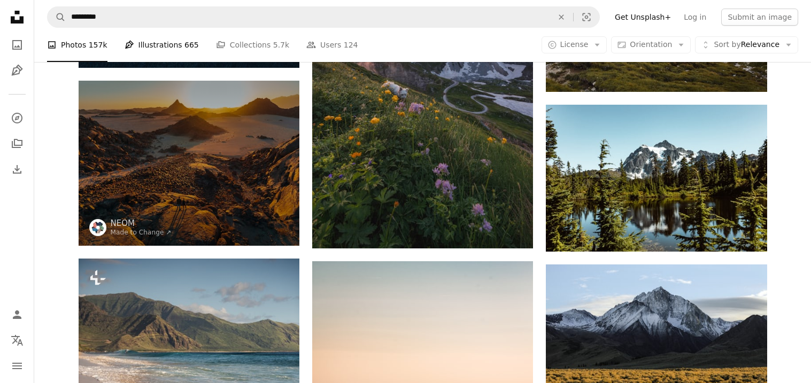
scroll to position [869, 0]
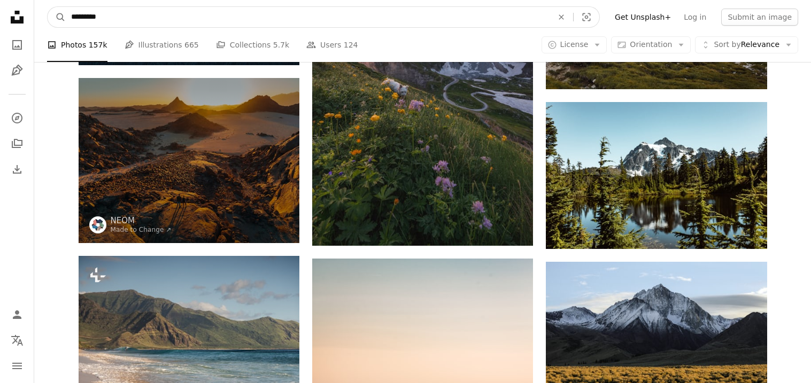
click at [169, 18] on input "*********" at bounding box center [308, 17] width 484 height 20
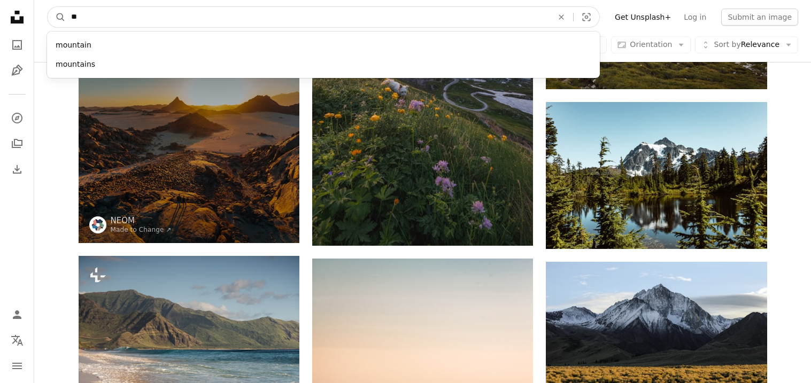
type input "*"
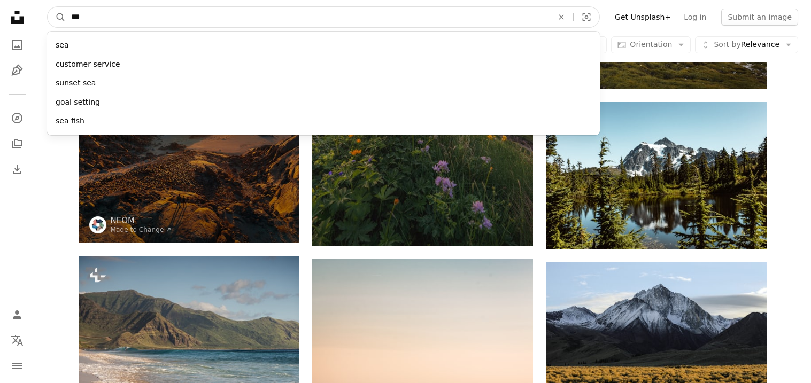
type input "***"
click at [48, 7] on button "A magnifying glass" at bounding box center [57, 17] width 18 height 20
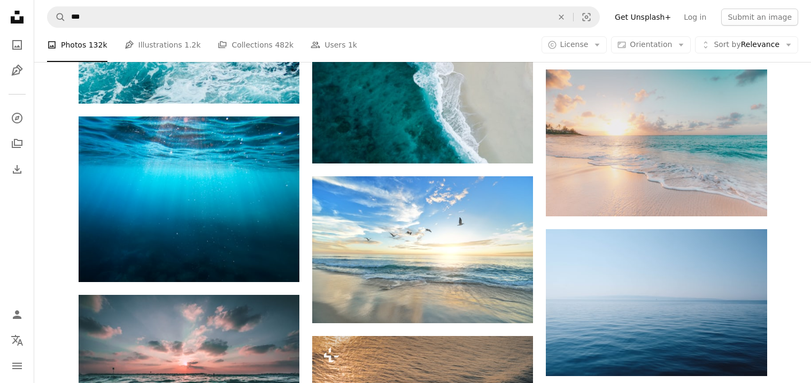
scroll to position [498, 0]
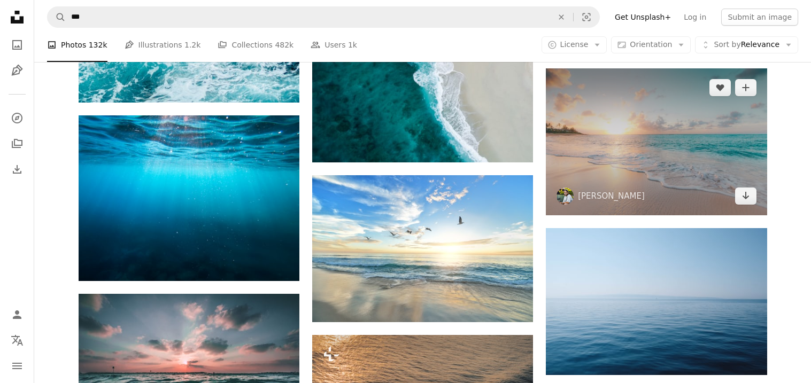
click at [612, 142] on img at bounding box center [656, 141] width 221 height 146
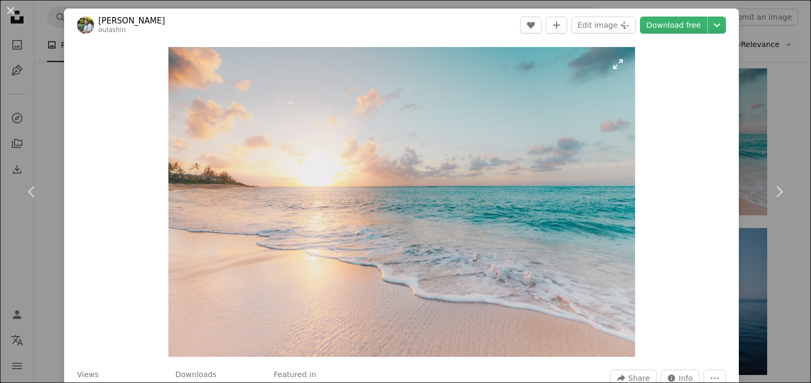
click at [510, 189] on img "Zoom in on this image" at bounding box center [401, 202] width 467 height 310
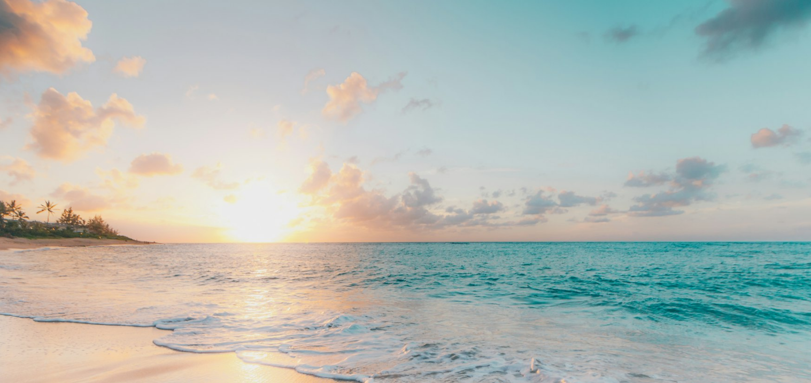
scroll to position [78, 0]
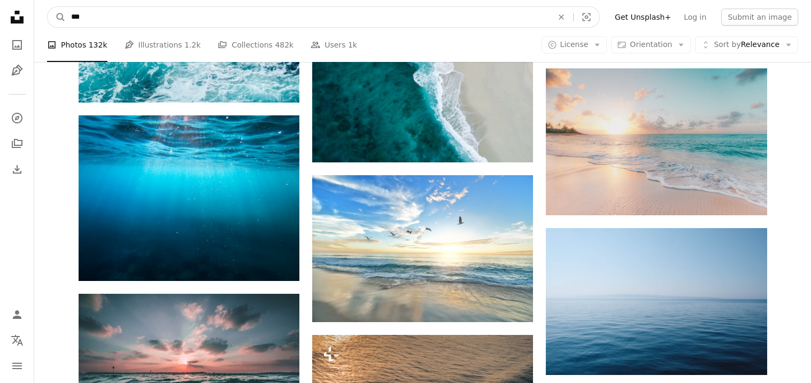
click at [117, 11] on input "***" at bounding box center [308, 17] width 484 height 20
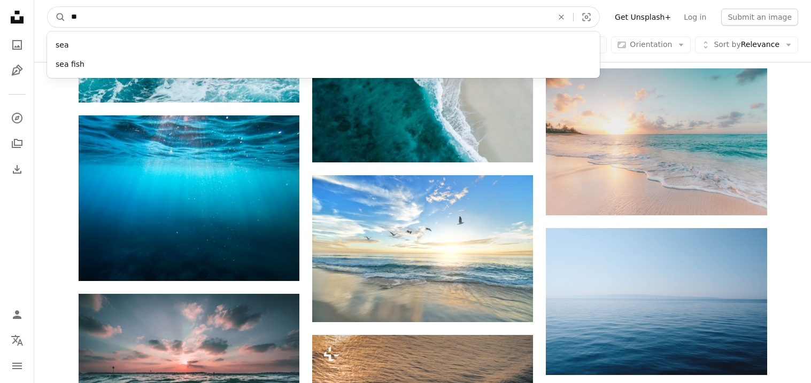
type input "*"
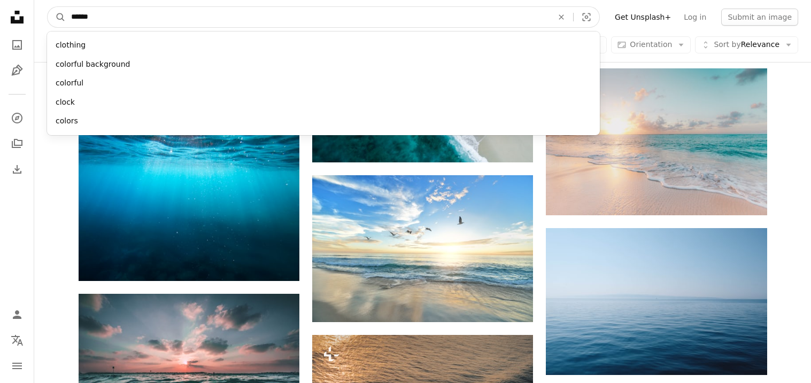
type input "******"
click at [48, 7] on button "A magnifying glass" at bounding box center [57, 17] width 18 height 20
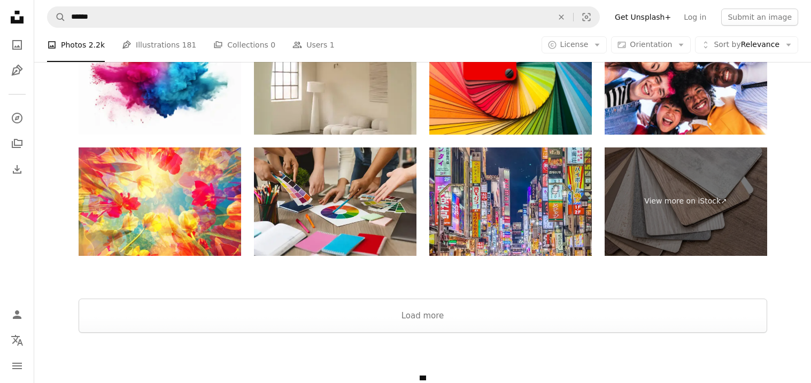
scroll to position [2056, 0]
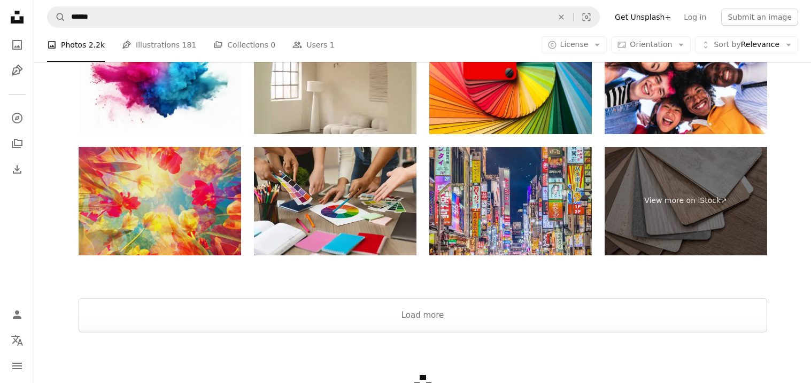
click at [158, 203] on img at bounding box center [160, 201] width 163 height 109
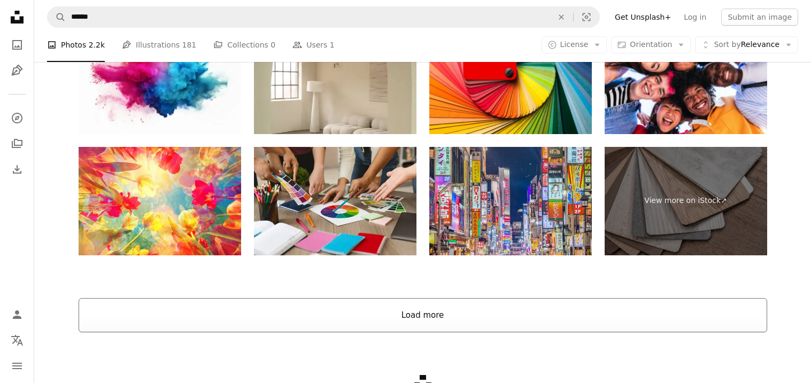
click at [318, 313] on button "Load more" at bounding box center [423, 315] width 689 height 34
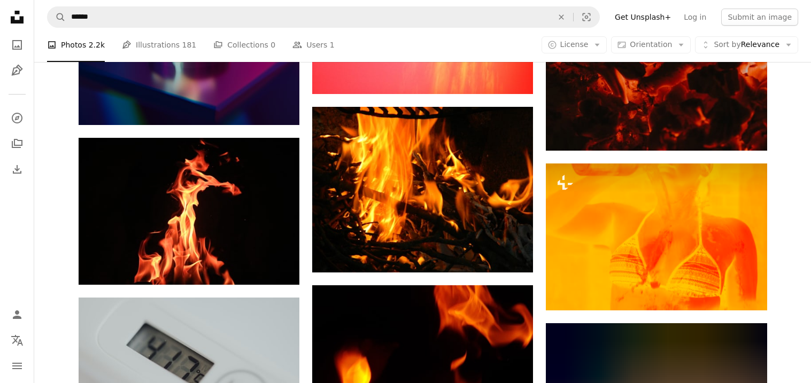
scroll to position [3683, 0]
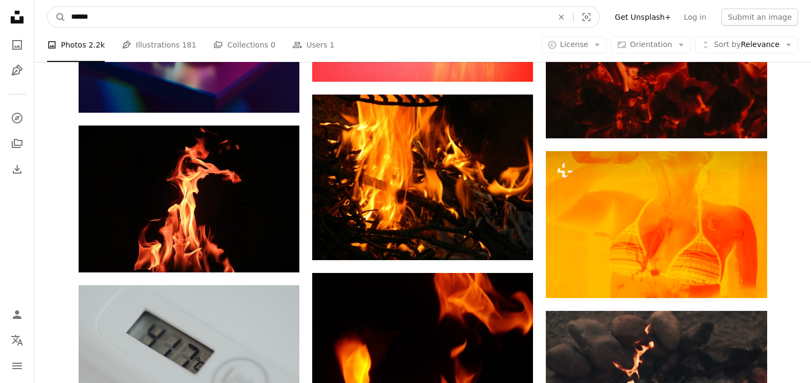
click at [150, 16] on input "******" at bounding box center [308, 17] width 484 height 20
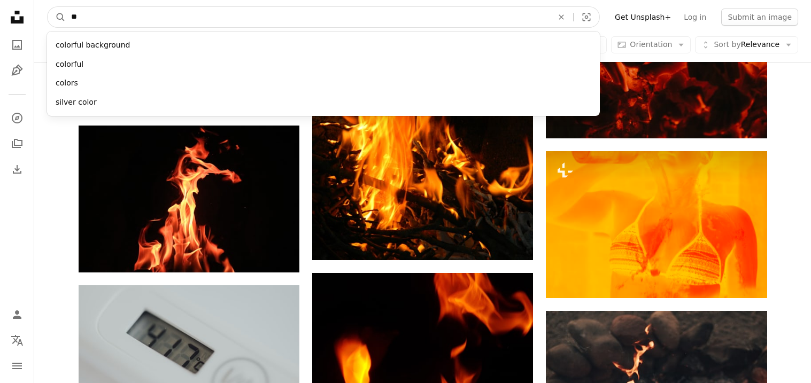
type input "*"
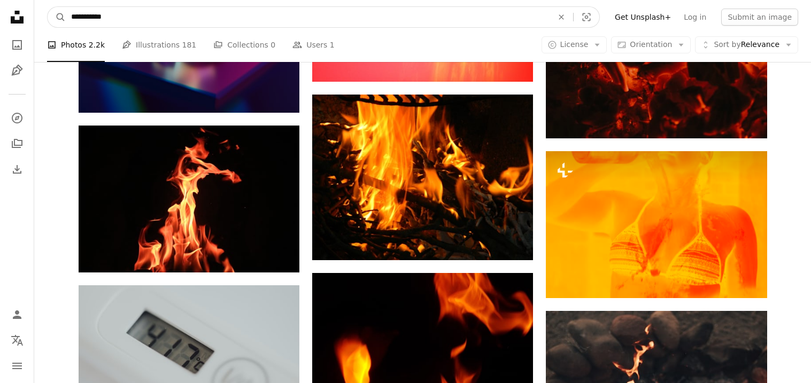
type input "**********"
click at [48, 7] on button "A magnifying glass" at bounding box center [57, 17] width 18 height 20
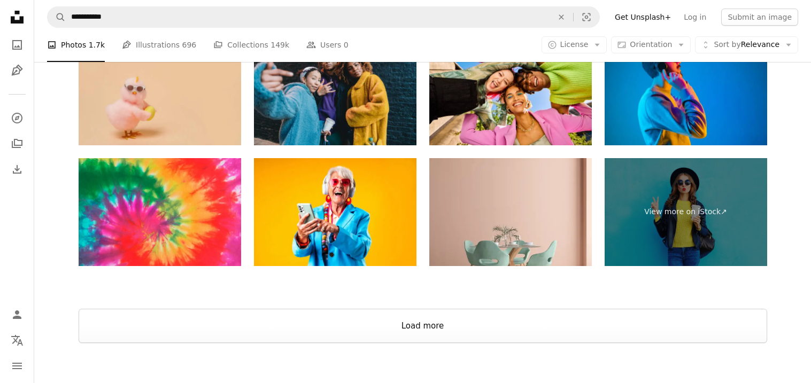
click at [233, 338] on button "Load more" at bounding box center [423, 326] width 689 height 34
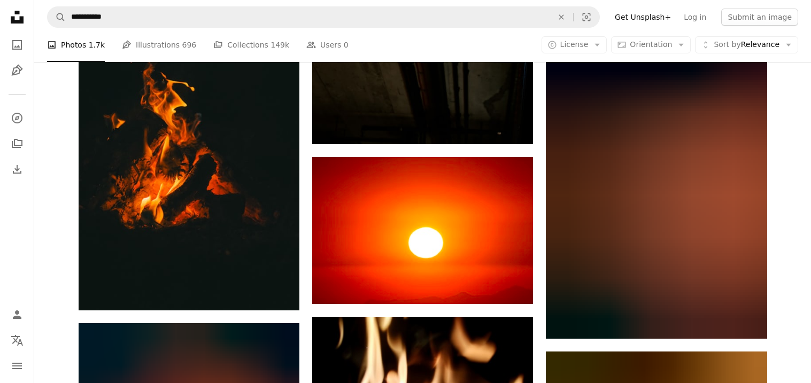
scroll to position [8952, 0]
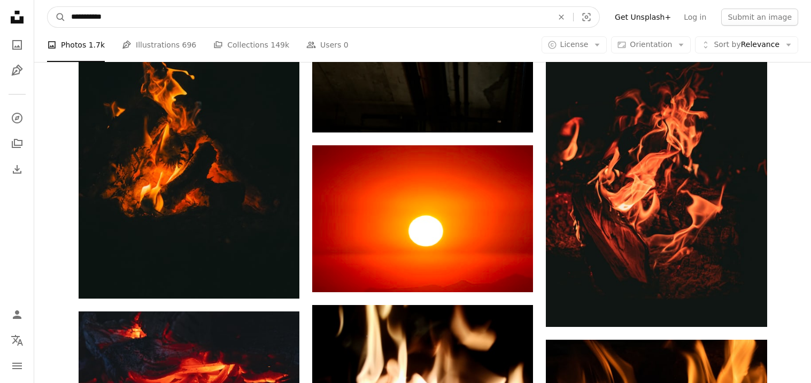
click at [228, 24] on input "**********" at bounding box center [308, 17] width 484 height 20
type input "*"
type input "**********"
click at [48, 7] on button "A magnifying glass" at bounding box center [57, 17] width 18 height 20
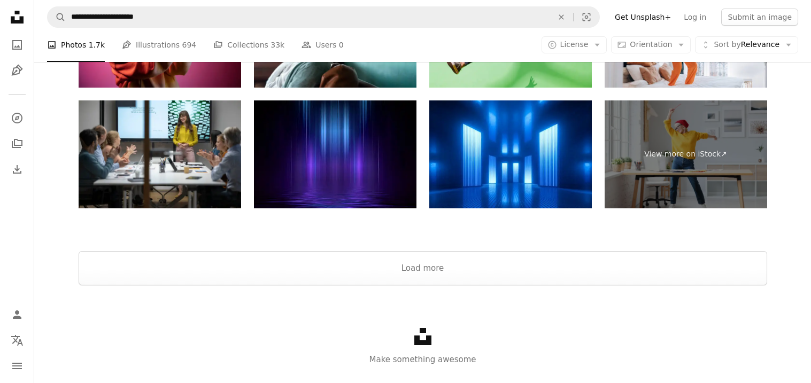
scroll to position [2032, 0]
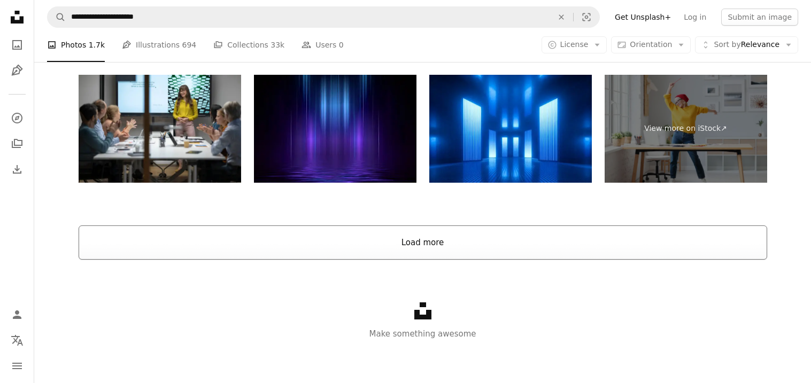
click at [287, 256] on button "Load more" at bounding box center [423, 243] width 689 height 34
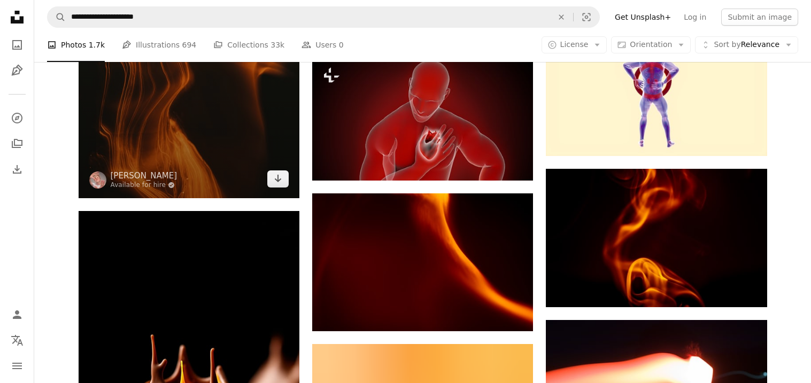
scroll to position [2973, 0]
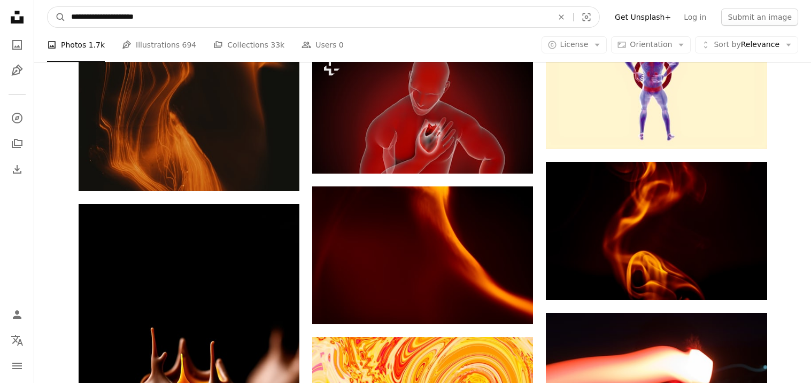
click at [191, 16] on input "**********" at bounding box center [308, 17] width 484 height 20
type input "*"
type input "**********"
click at [48, 7] on button "A magnifying glass" at bounding box center [57, 17] width 18 height 20
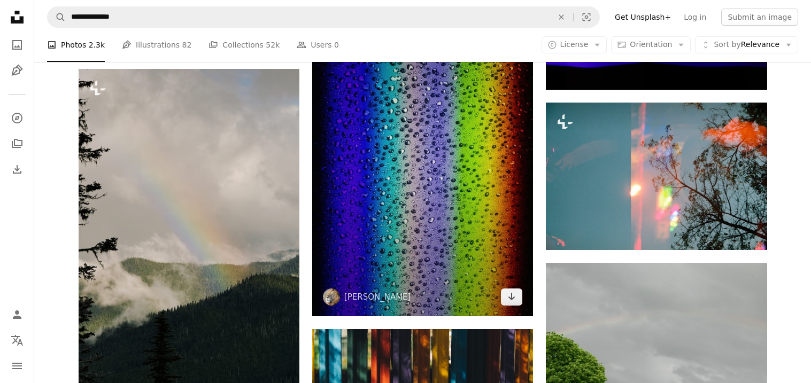
scroll to position [625, 0]
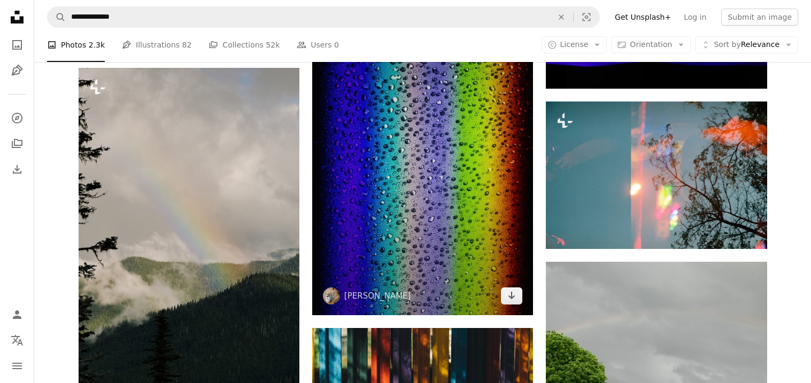
click at [350, 223] on img at bounding box center [422, 149] width 221 height 331
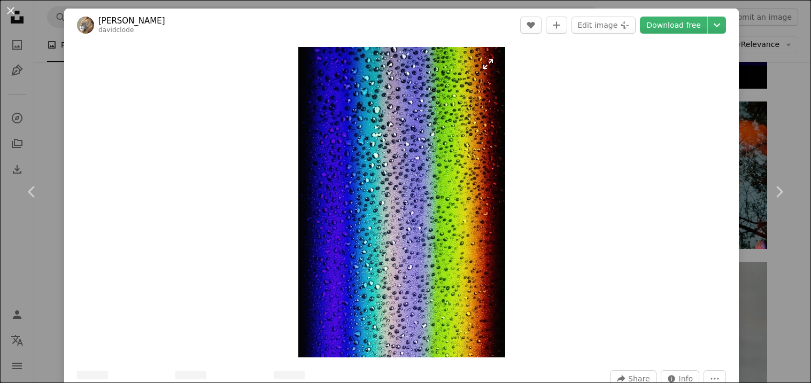
click at [357, 219] on img "Zoom in on this image" at bounding box center [401, 202] width 207 height 311
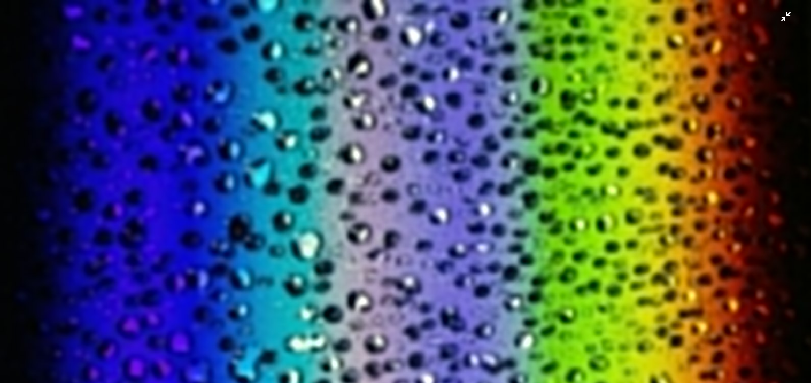
scroll to position [417, 0]
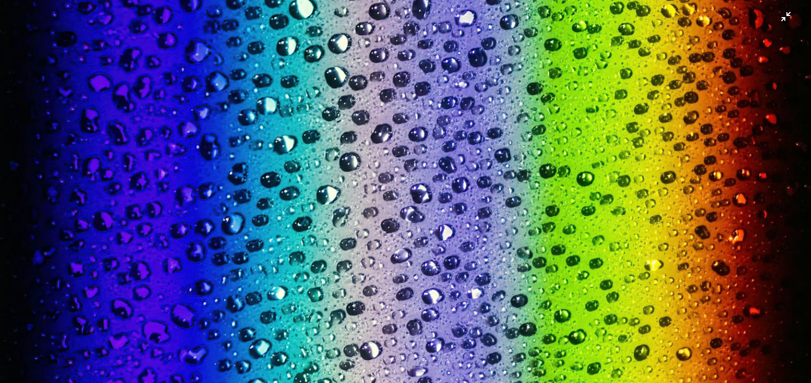
click at [359, 218] on img "Zoom out on this image" at bounding box center [405, 191] width 812 height 1218
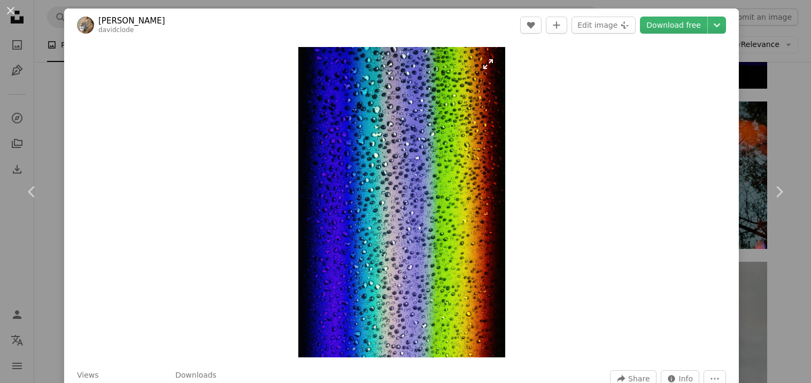
click at [358, 218] on img "Zoom in on this image" at bounding box center [401, 202] width 207 height 311
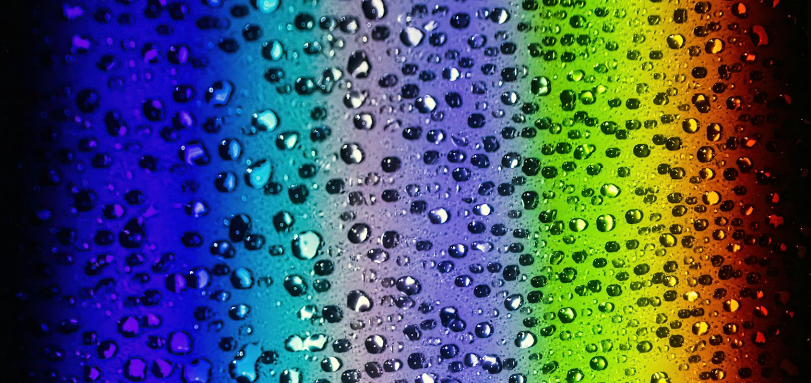
scroll to position [418, 0]
